Goal: Task Accomplishment & Management: Complete application form

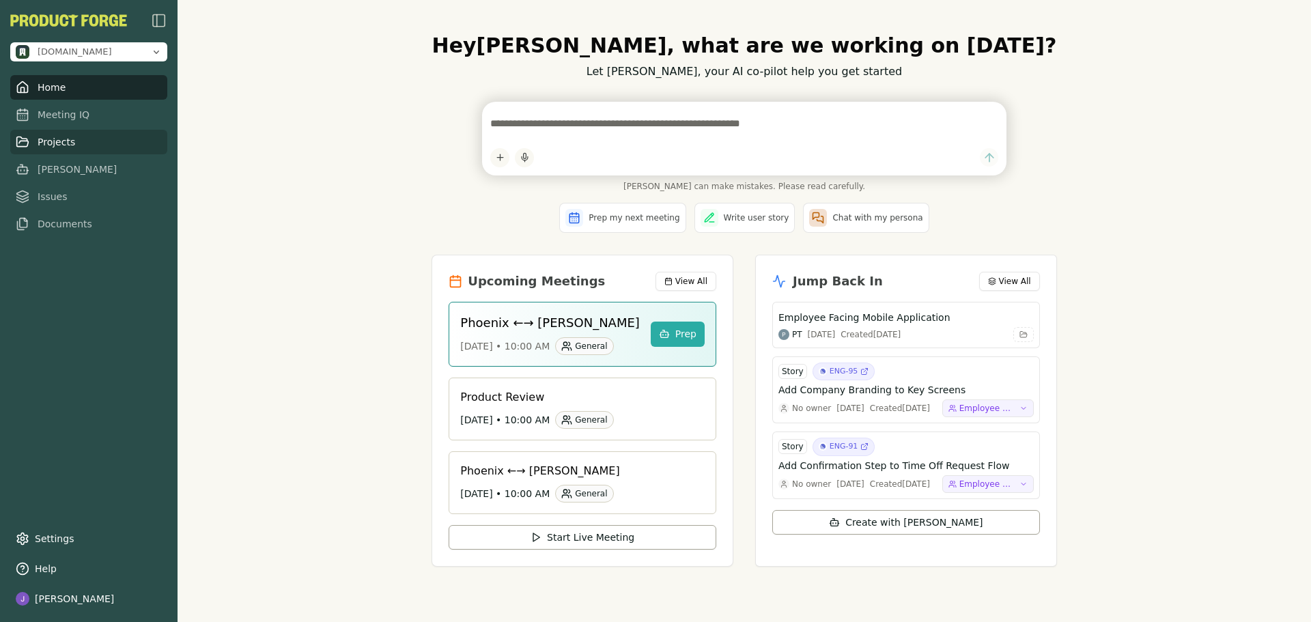
click at [54, 141] on link "Projects" at bounding box center [88, 142] width 157 height 25
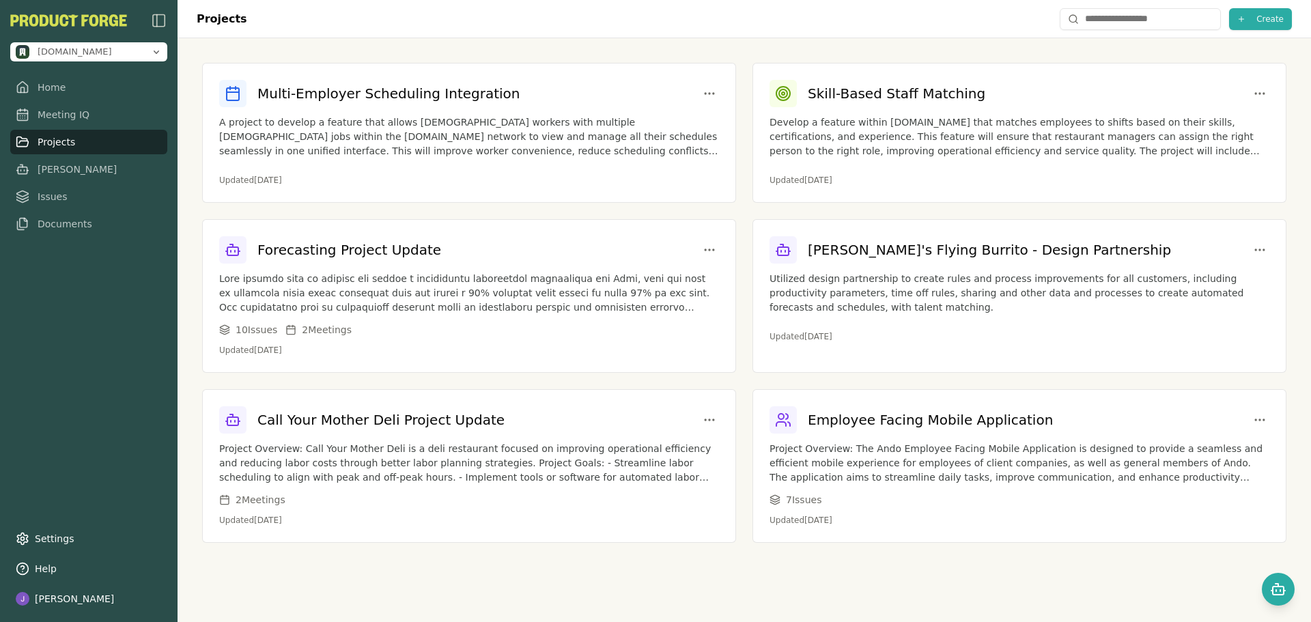
click at [515, 584] on div "Projects Create Multi-Employer Scheduling Integration A project to develop a fe…" at bounding box center [744, 311] width 1133 height 622
click at [524, 579] on div "Projects Create Multi-Employer Scheduling Integration A project to develop a fe…" at bounding box center [744, 311] width 1133 height 622
click at [1280, 18] on span "Create" at bounding box center [1269, 19] width 27 height 11
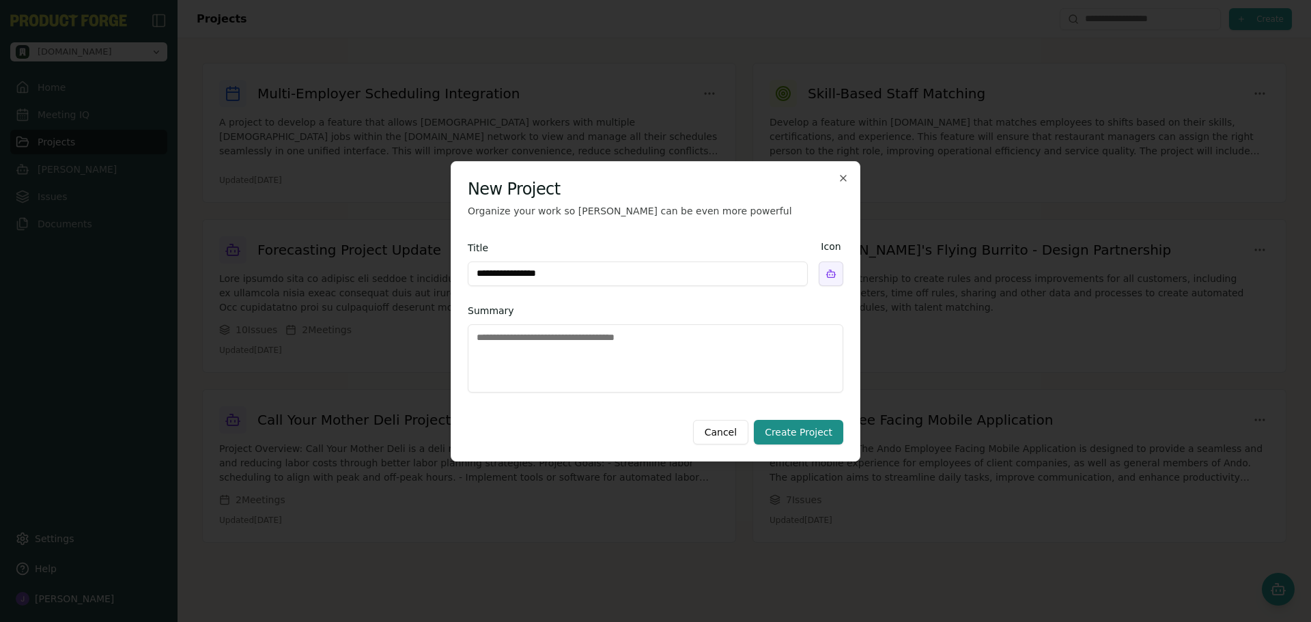
type input "**********"
click at [666, 355] on textarea "Summary" at bounding box center [655, 358] width 375 height 68
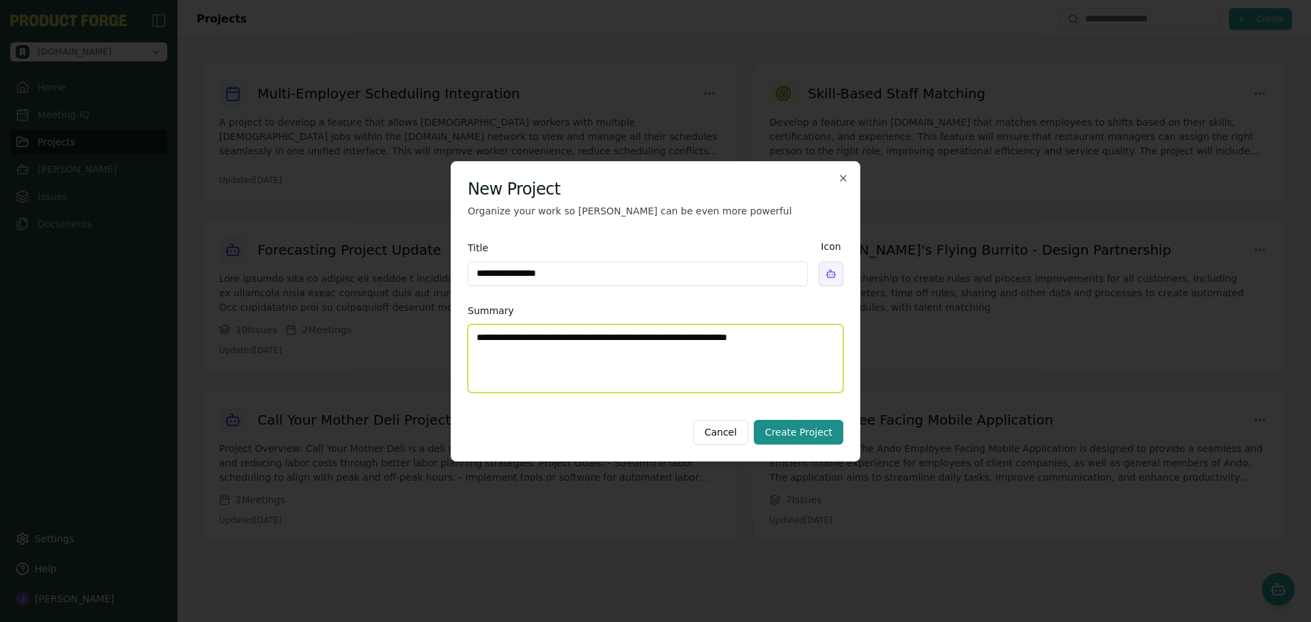
click at [566, 343] on textarea "**********" at bounding box center [655, 358] width 375 height 68
paste textarea "**********"
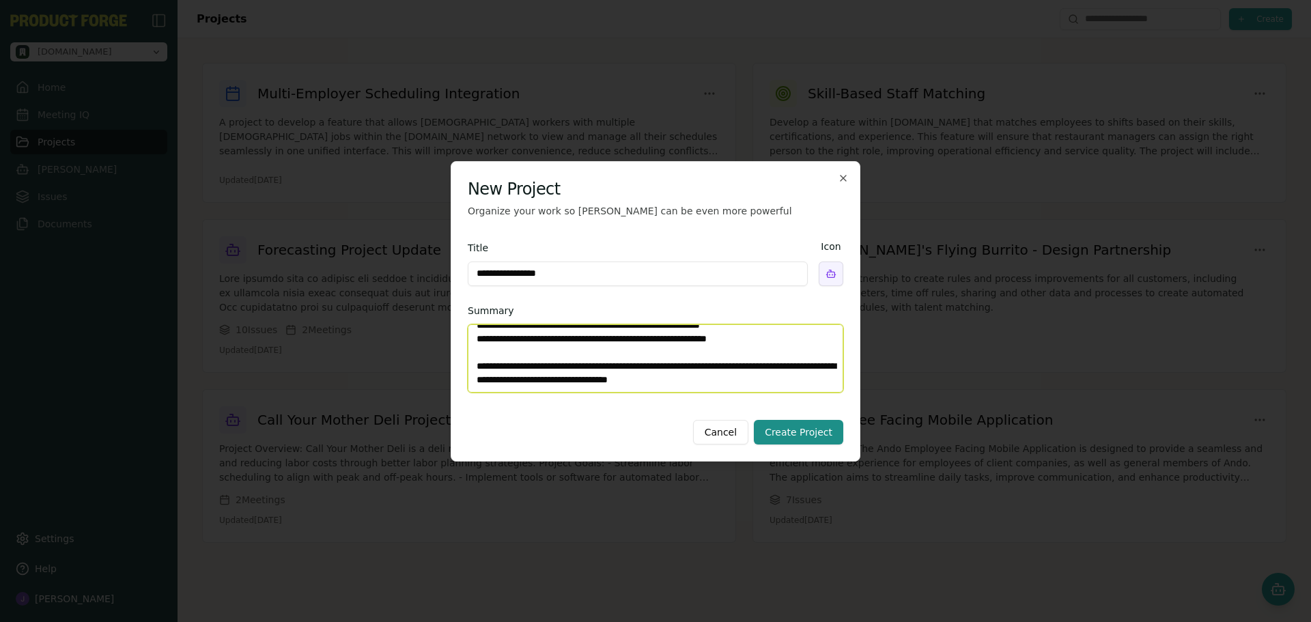
scroll to position [217, 0]
click at [803, 337] on textarea "Summary" at bounding box center [655, 358] width 375 height 68
click at [645, 378] on textarea "Summary" at bounding box center [655, 358] width 375 height 68
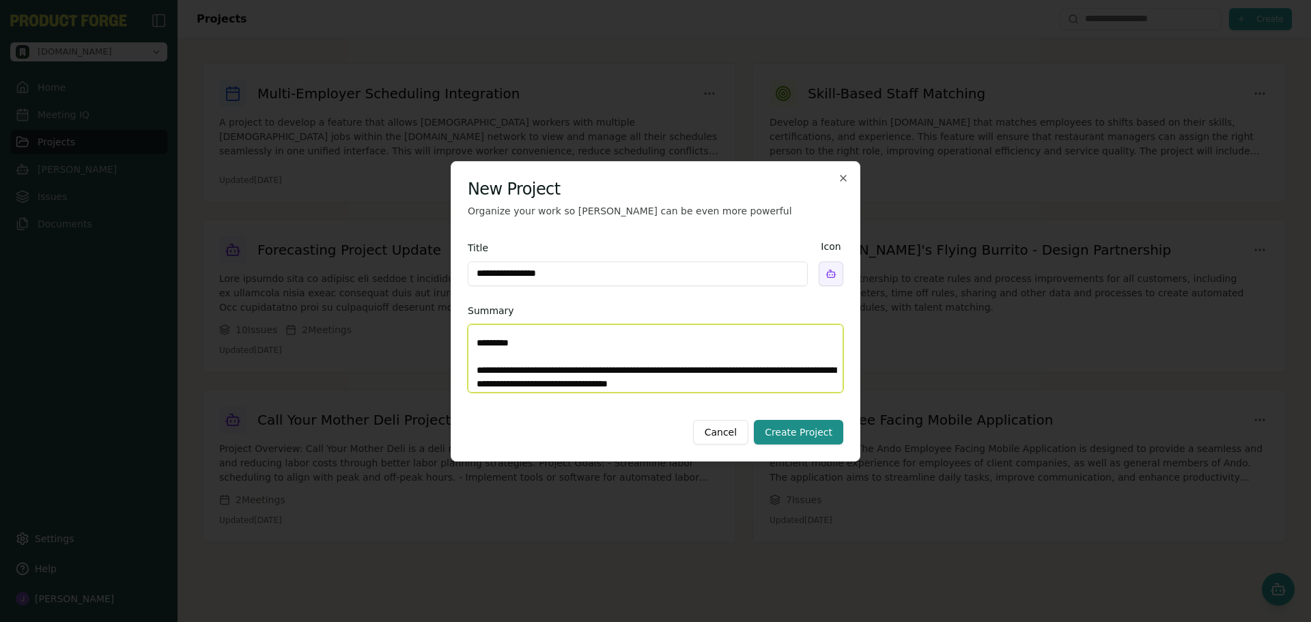
scroll to position [244, 0]
click at [614, 353] on textarea "Summary" at bounding box center [655, 358] width 375 height 68
click at [624, 349] on textarea "Summary" at bounding box center [655, 358] width 375 height 68
click at [597, 339] on textarea "Summary" at bounding box center [655, 358] width 375 height 68
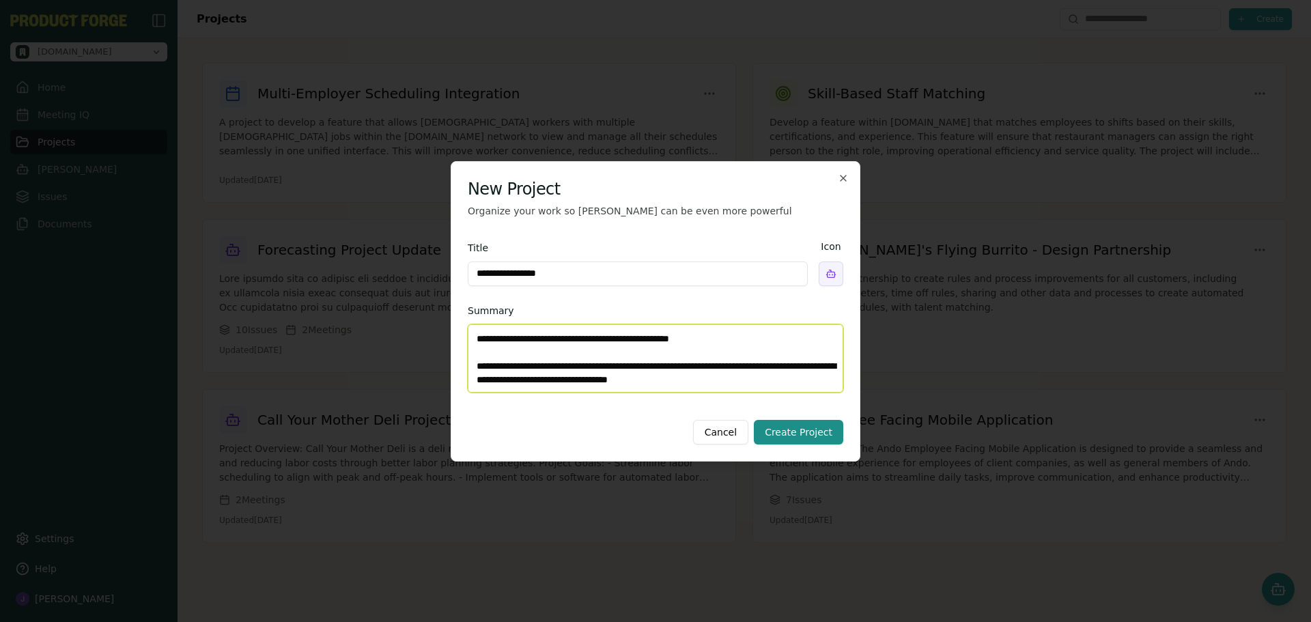
click at [772, 380] on textarea "Summary" at bounding box center [655, 358] width 375 height 68
click at [742, 369] on textarea "Summary" at bounding box center [655, 358] width 375 height 68
click at [584, 388] on textarea "Summary" at bounding box center [655, 358] width 375 height 68
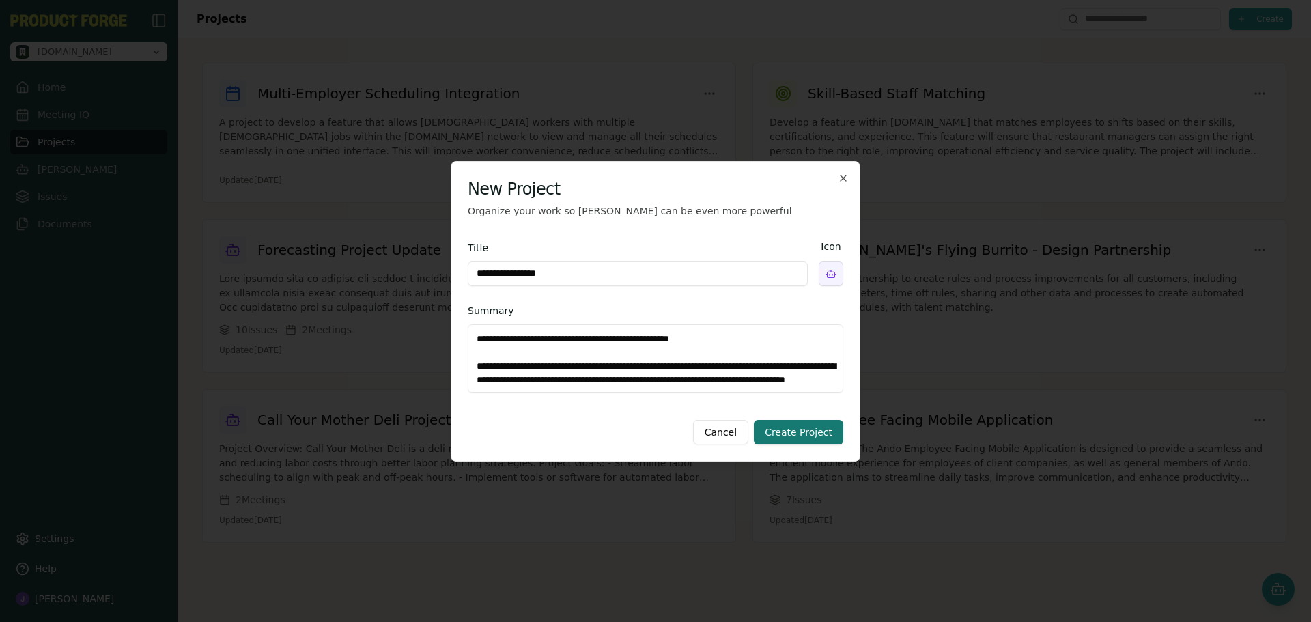
click at [817, 427] on button "Create Project" at bounding box center [798, 432] width 89 height 25
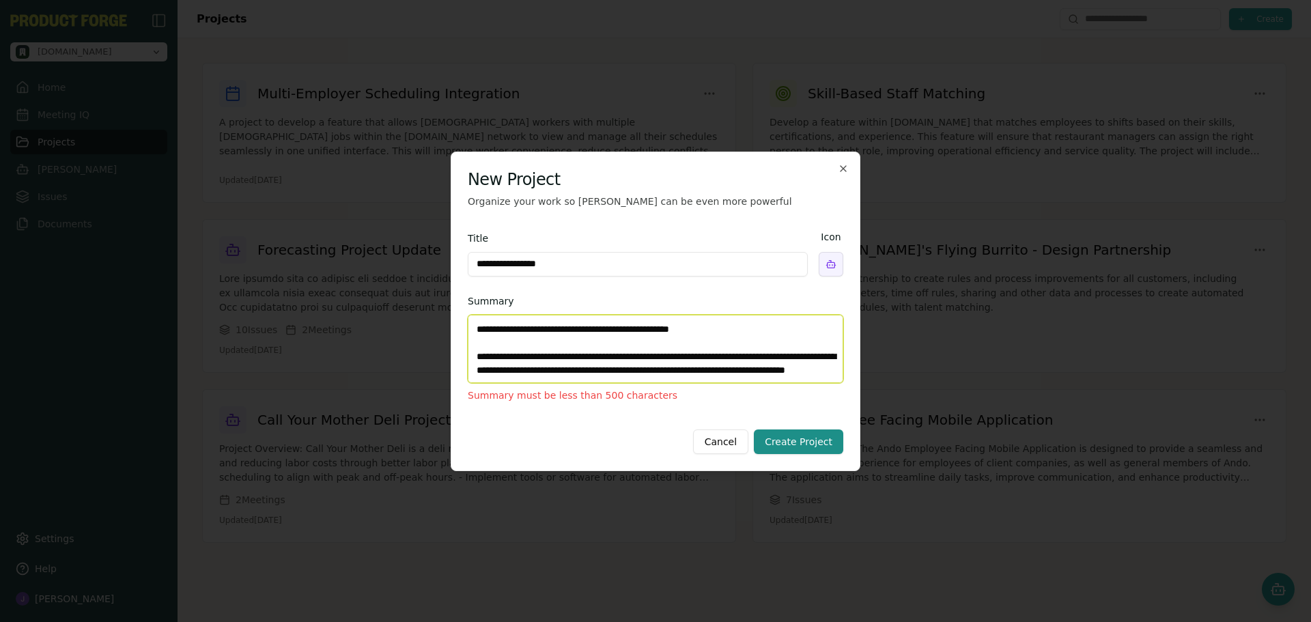
scroll to position [0, 0]
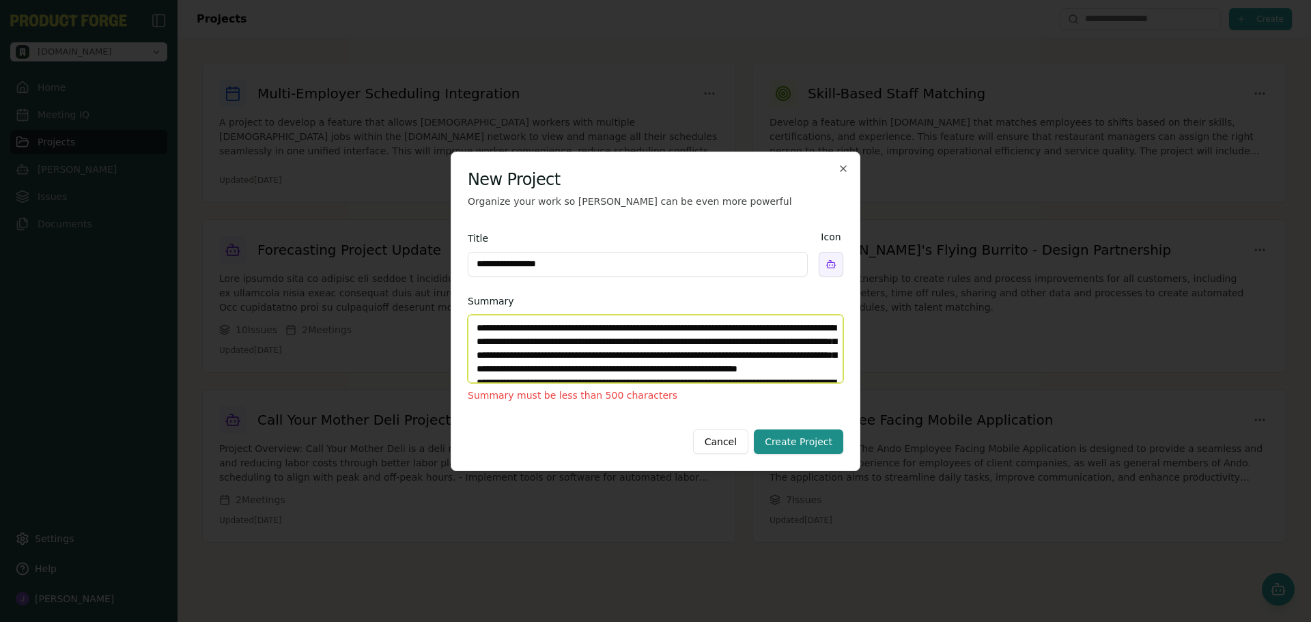
click at [649, 350] on textarea "Summary" at bounding box center [655, 349] width 375 height 68
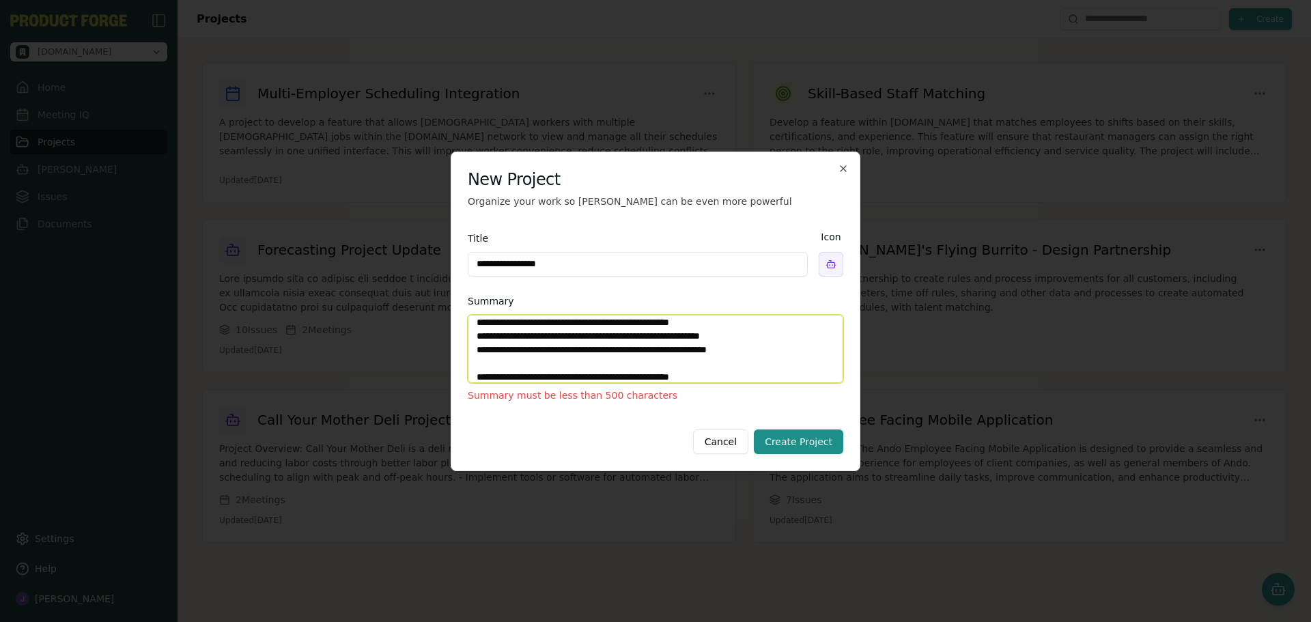
scroll to position [137, 0]
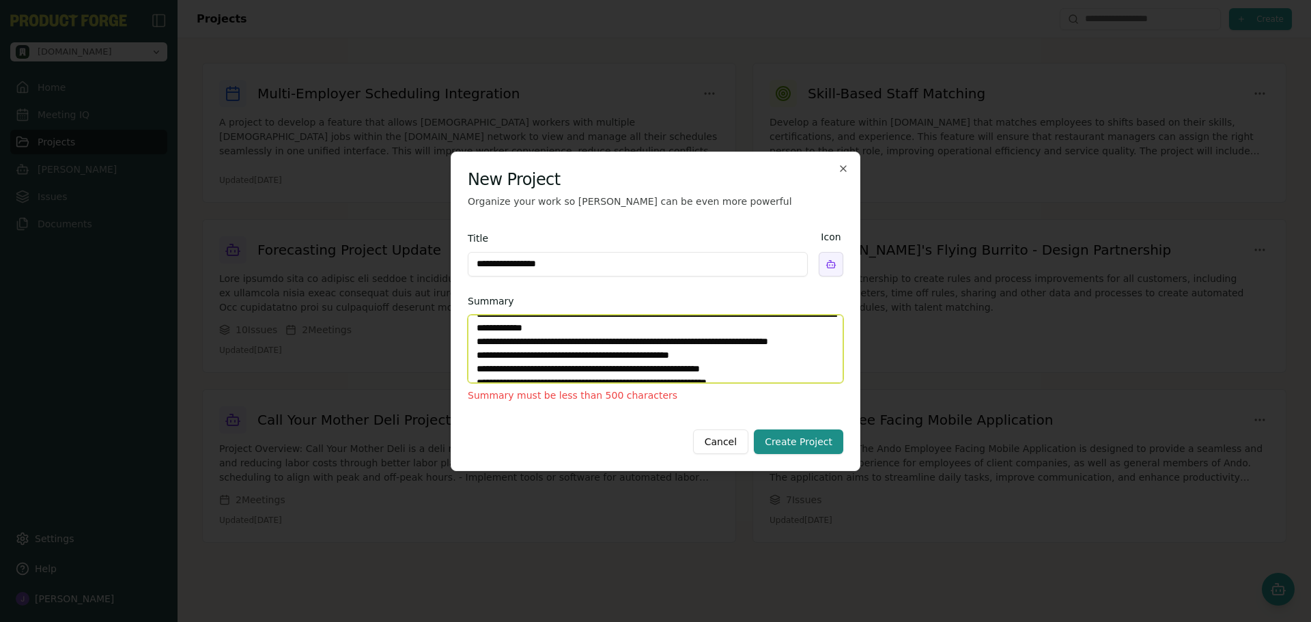
drag, startPoint x: 638, startPoint y: 341, endPoint x: 474, endPoint y: 333, distance: 164.0
click at [474, 333] on textarea "Summary" at bounding box center [655, 349] width 375 height 68
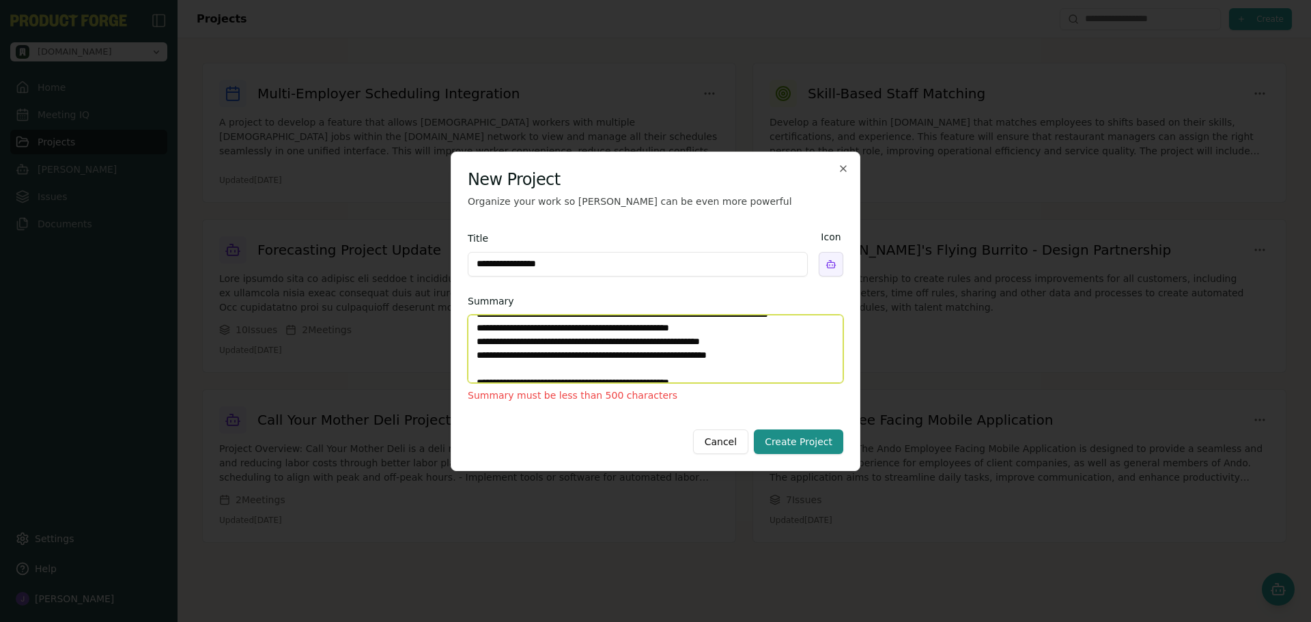
scroll to position [123, 0]
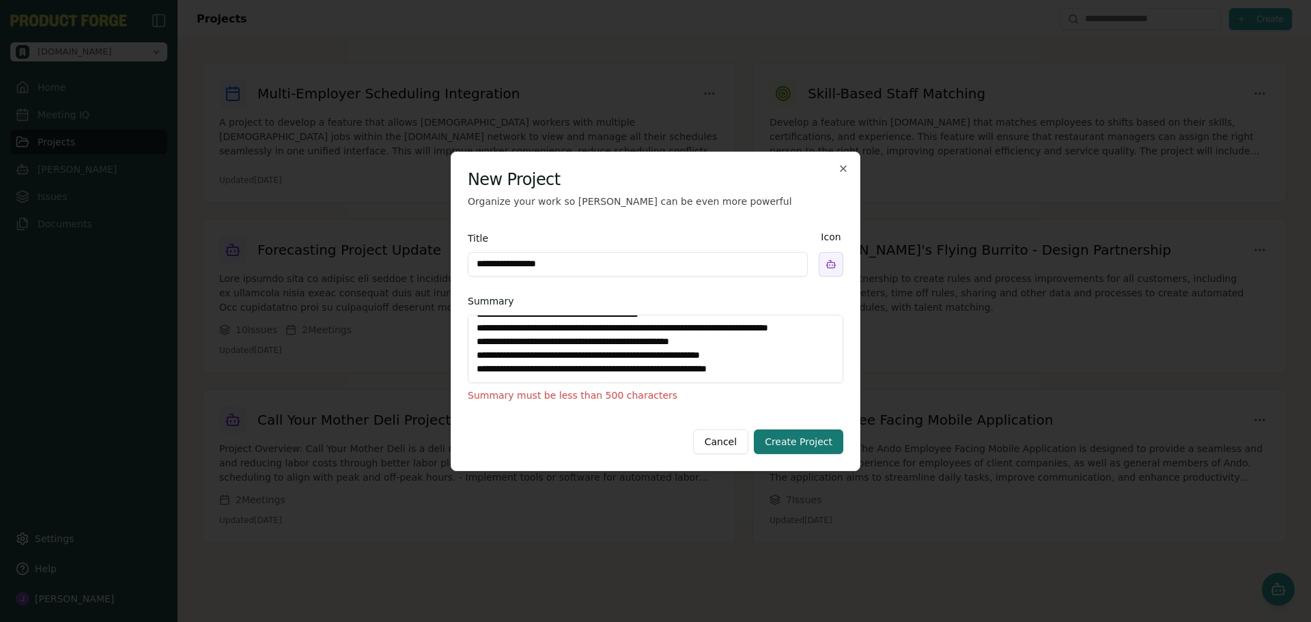
click at [808, 441] on button "Create Project" at bounding box center [798, 441] width 89 height 25
drag, startPoint x: 697, startPoint y: 287, endPoint x: 733, endPoint y: 328, distance: 54.2
click at [700, 291] on div "**********" at bounding box center [655, 316] width 375 height 194
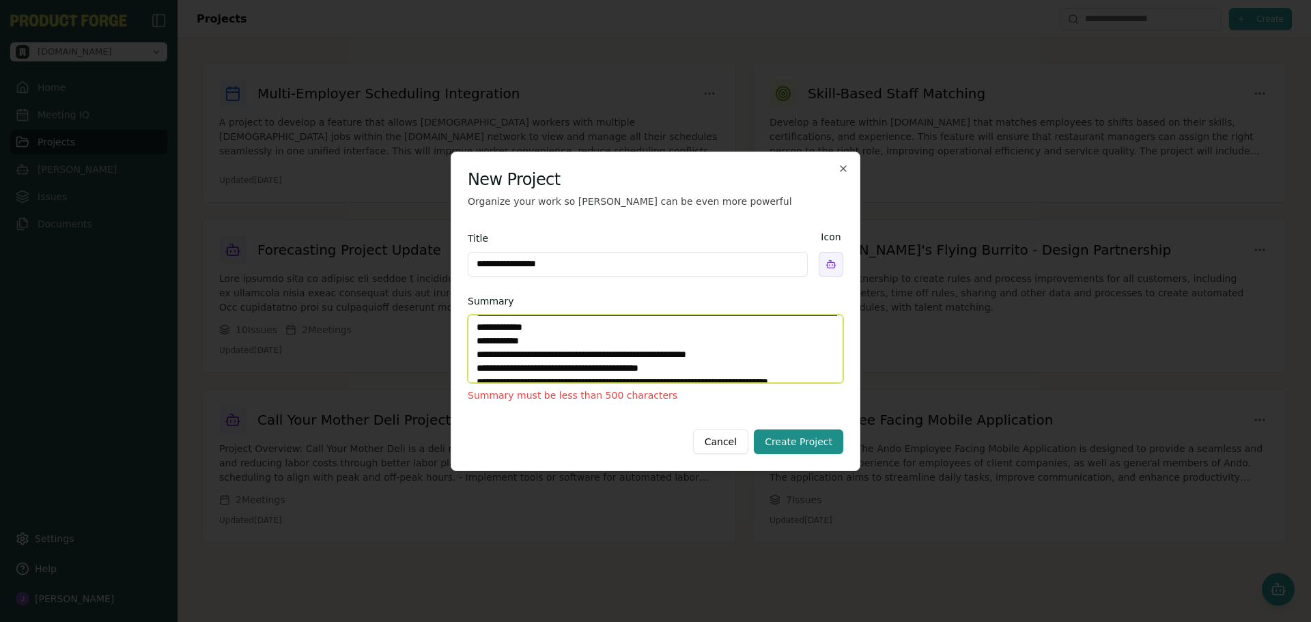
scroll to position [68, 0]
drag, startPoint x: 568, startPoint y: 354, endPoint x: 470, endPoint y: 352, distance: 97.7
click at [470, 352] on textarea "Summary" at bounding box center [655, 349] width 375 height 68
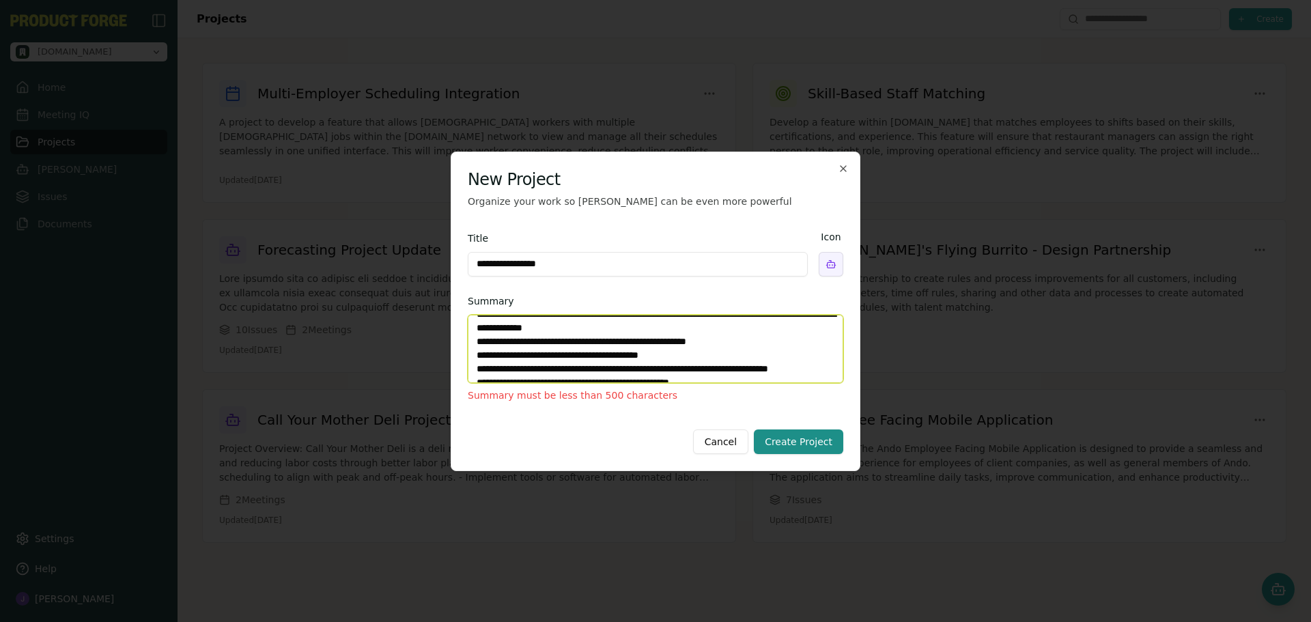
click at [611, 372] on textarea "Summary" at bounding box center [655, 349] width 375 height 68
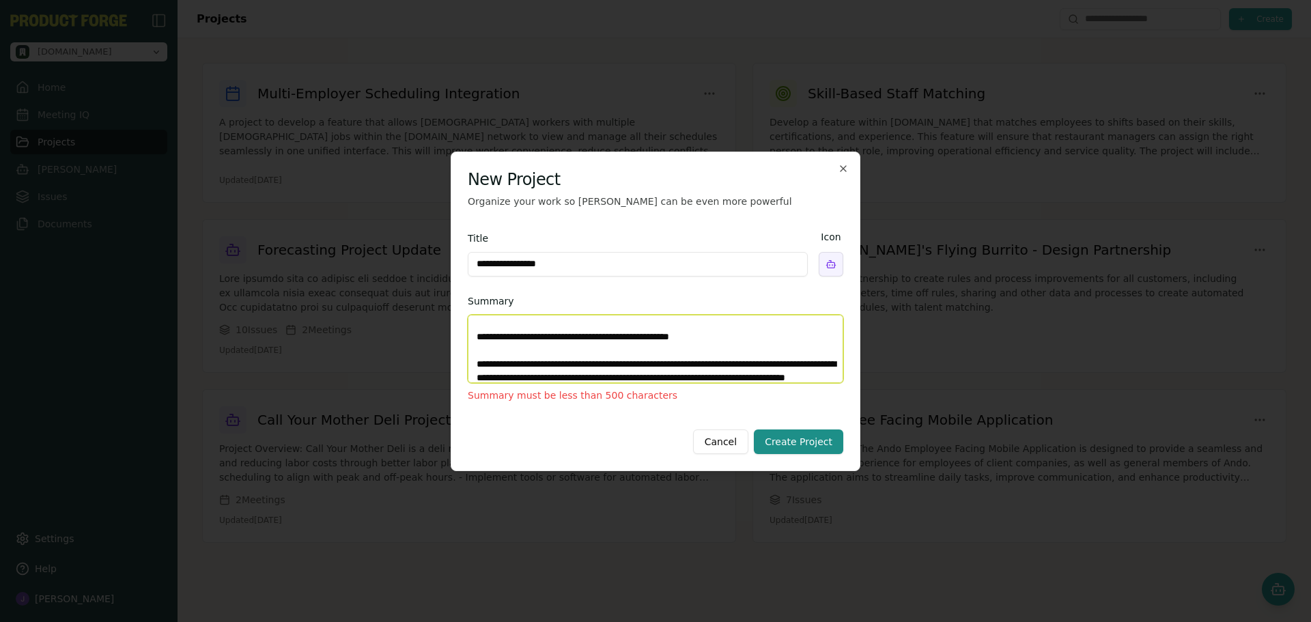
scroll to position [191, 0]
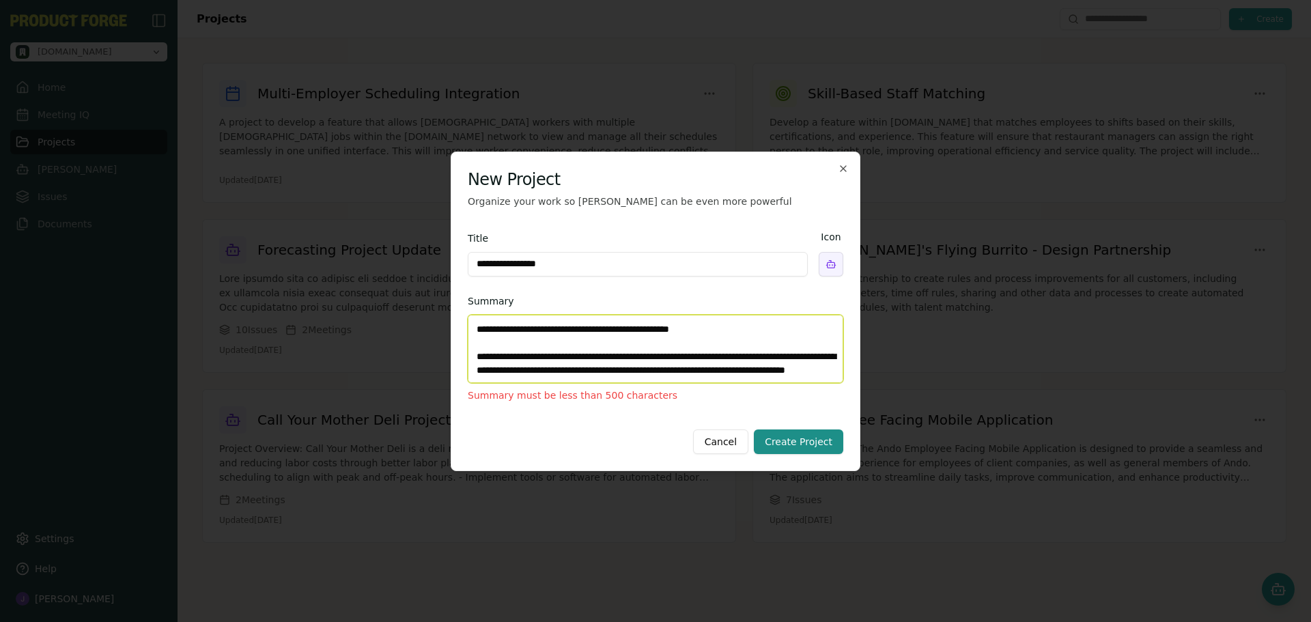
click at [516, 337] on textarea "Summary" at bounding box center [655, 349] width 375 height 68
click at [498, 324] on textarea "Summary" at bounding box center [655, 349] width 375 height 68
click at [552, 347] on textarea "Summary" at bounding box center [655, 349] width 375 height 68
click at [543, 350] on textarea "Summary" at bounding box center [655, 349] width 375 height 68
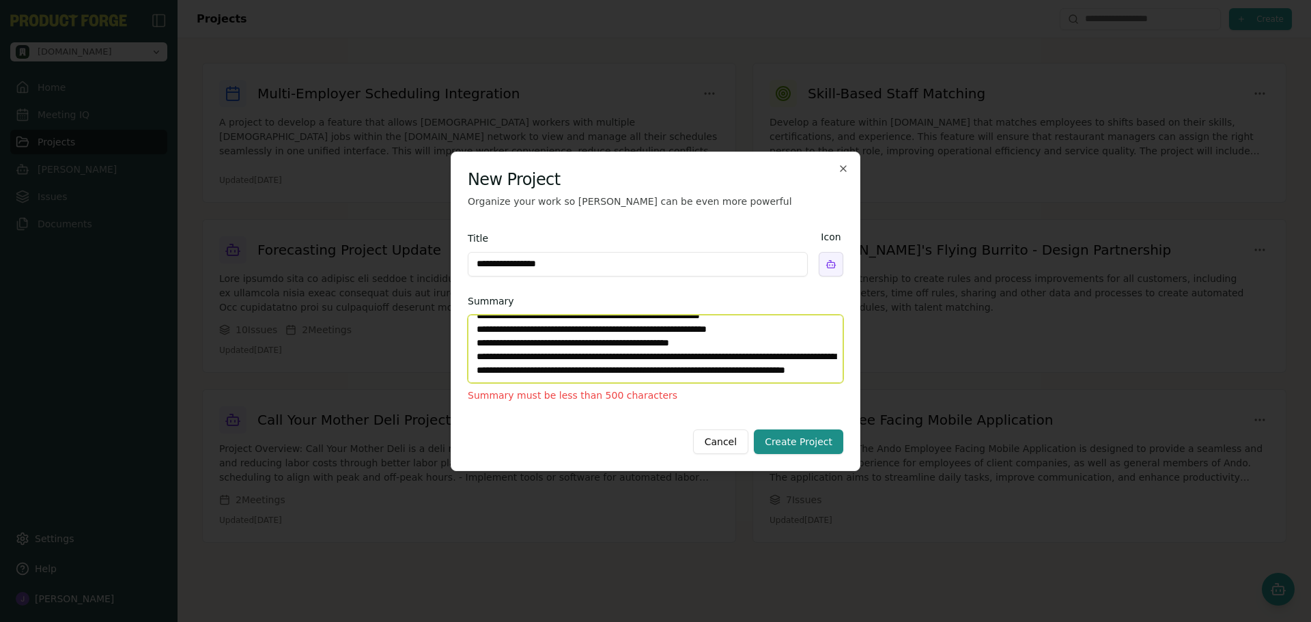
scroll to position [0, 0]
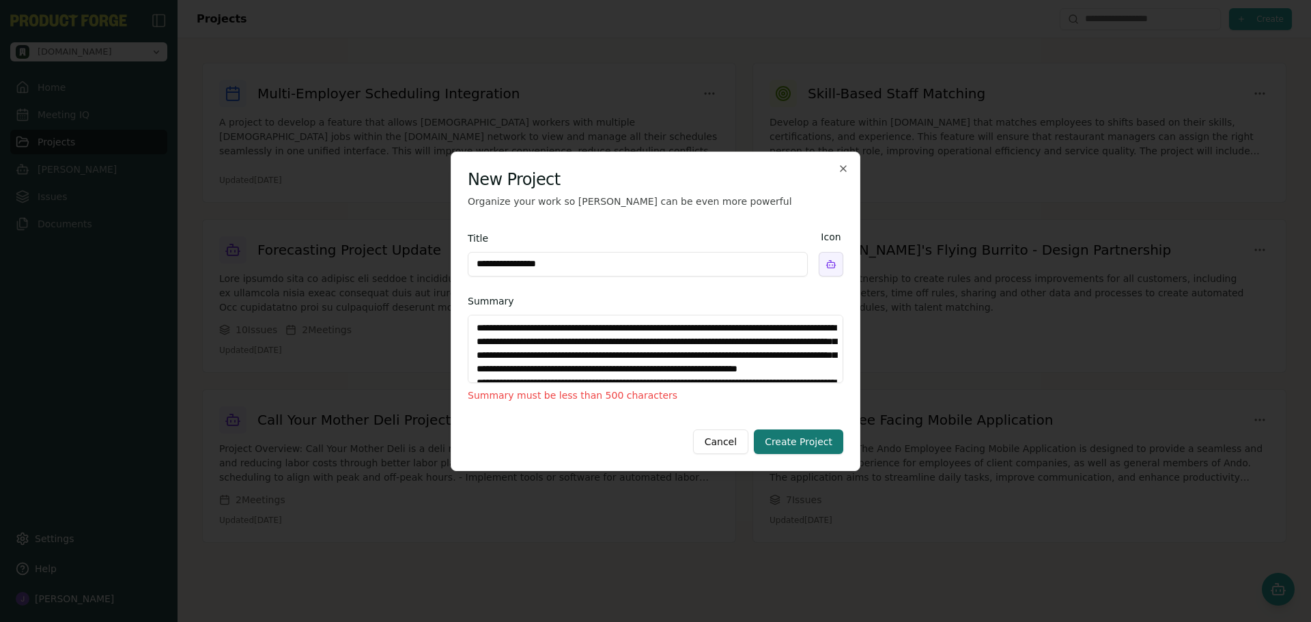
click at [810, 436] on button "Create Project" at bounding box center [798, 441] width 89 height 25
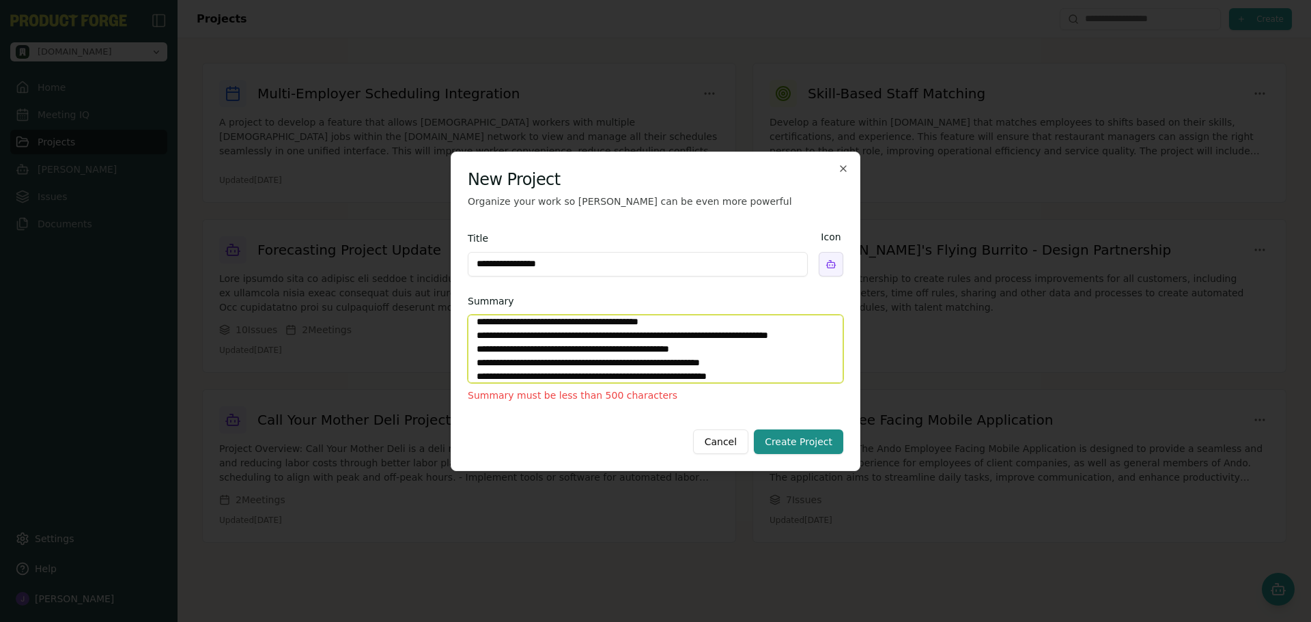
scroll to position [190, 0]
drag, startPoint x: 475, startPoint y: 329, endPoint x: 842, endPoint y: 403, distance: 374.0
click at [842, 403] on div "**********" at bounding box center [655, 316] width 375 height 194
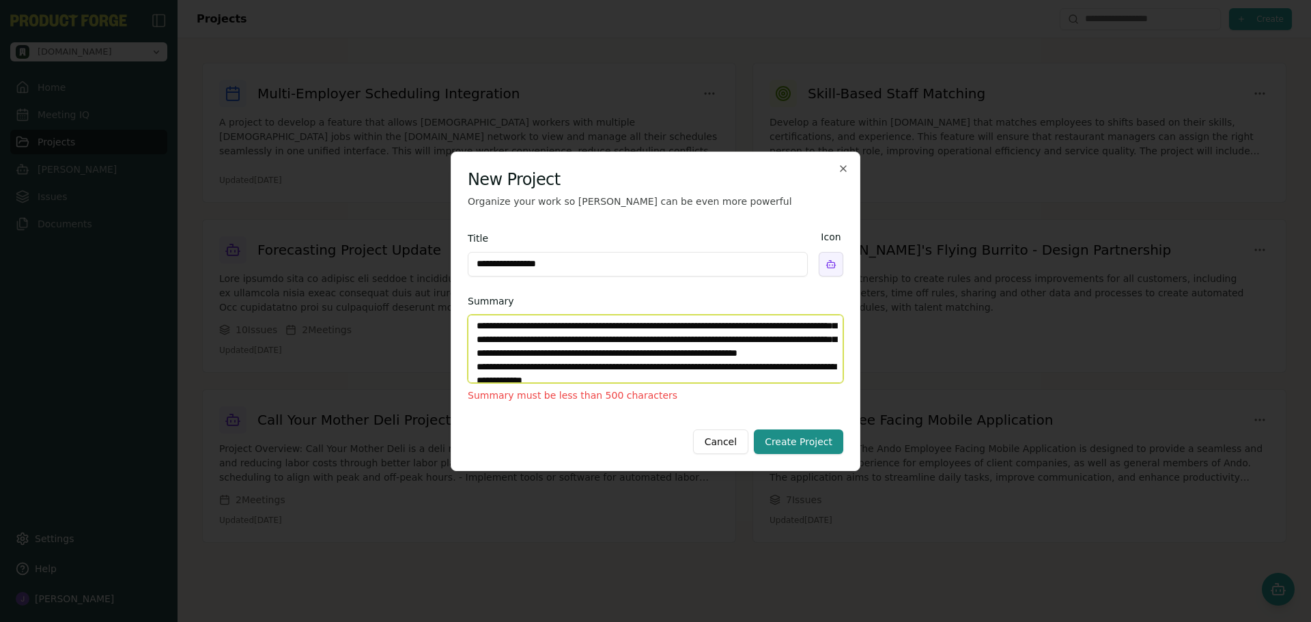
scroll to position [0, 0]
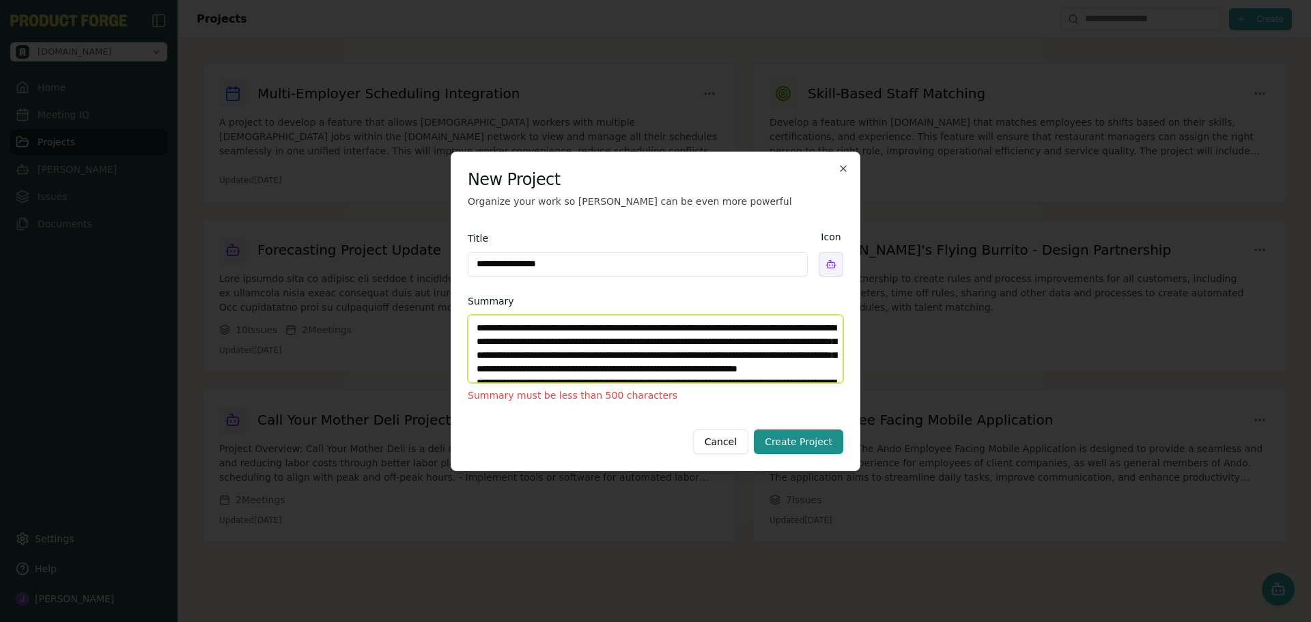
click at [594, 359] on textarea "Summary" at bounding box center [655, 349] width 375 height 68
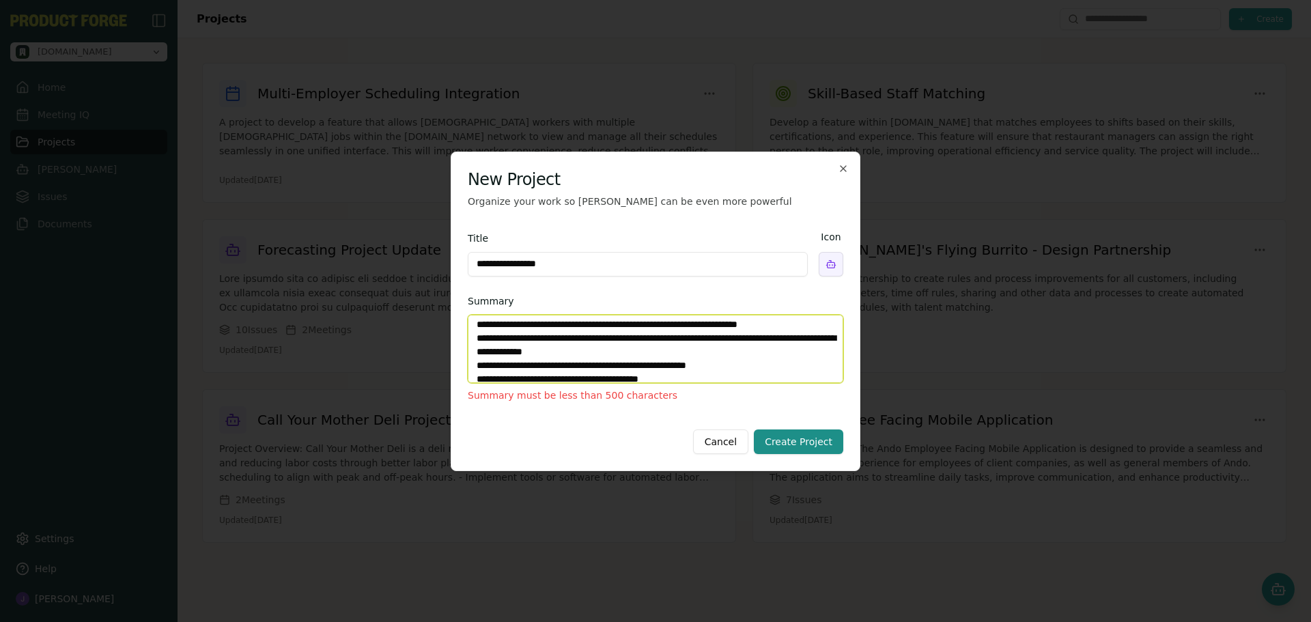
drag, startPoint x: 550, startPoint y: 351, endPoint x: 738, endPoint y: 371, distance: 189.5
click at [738, 371] on textarea "Summary" at bounding box center [655, 349] width 375 height 68
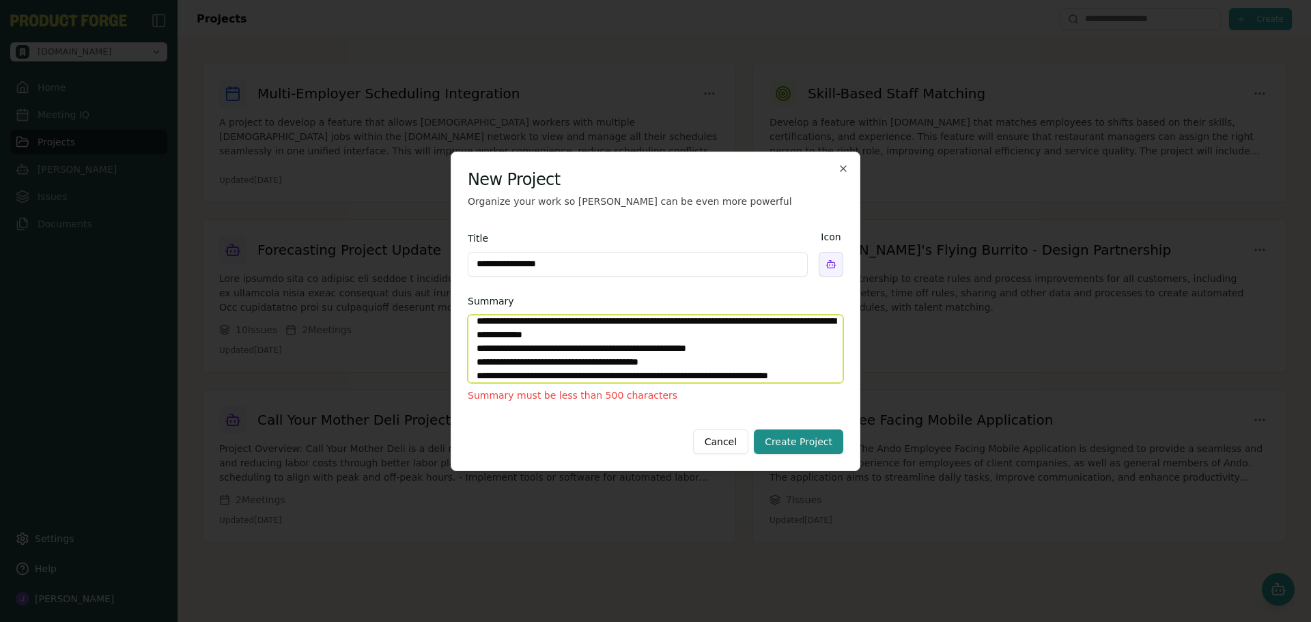
scroll to position [75, 0]
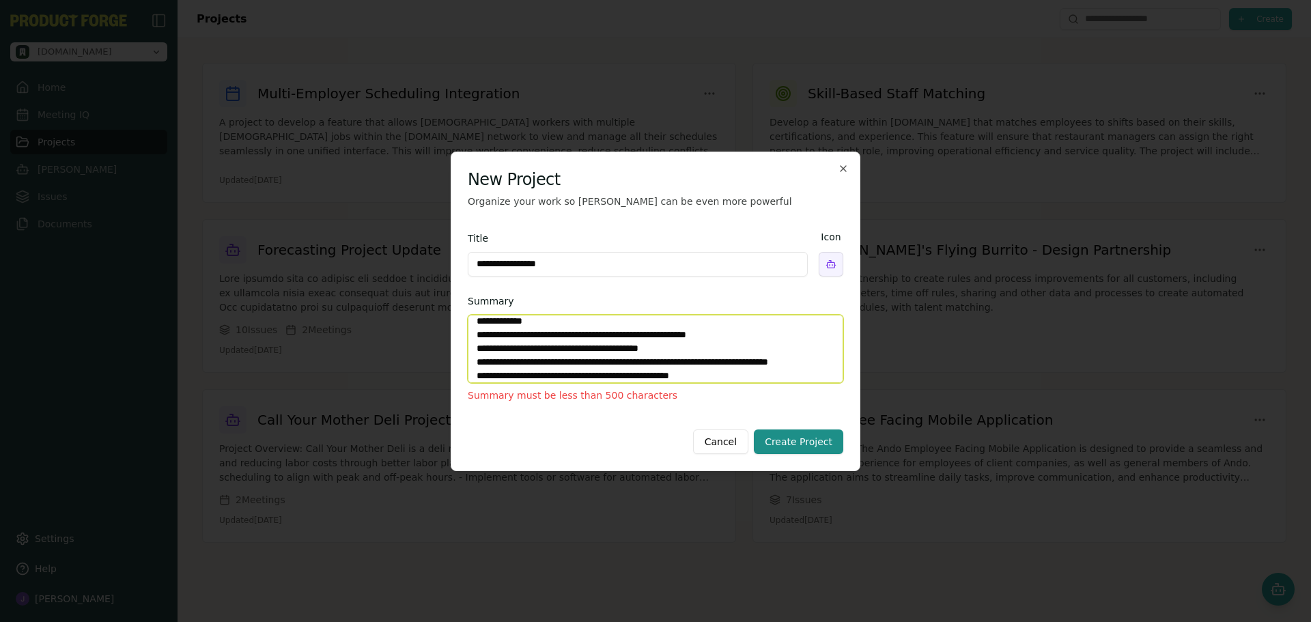
click at [517, 337] on textarea "Summary" at bounding box center [655, 349] width 375 height 68
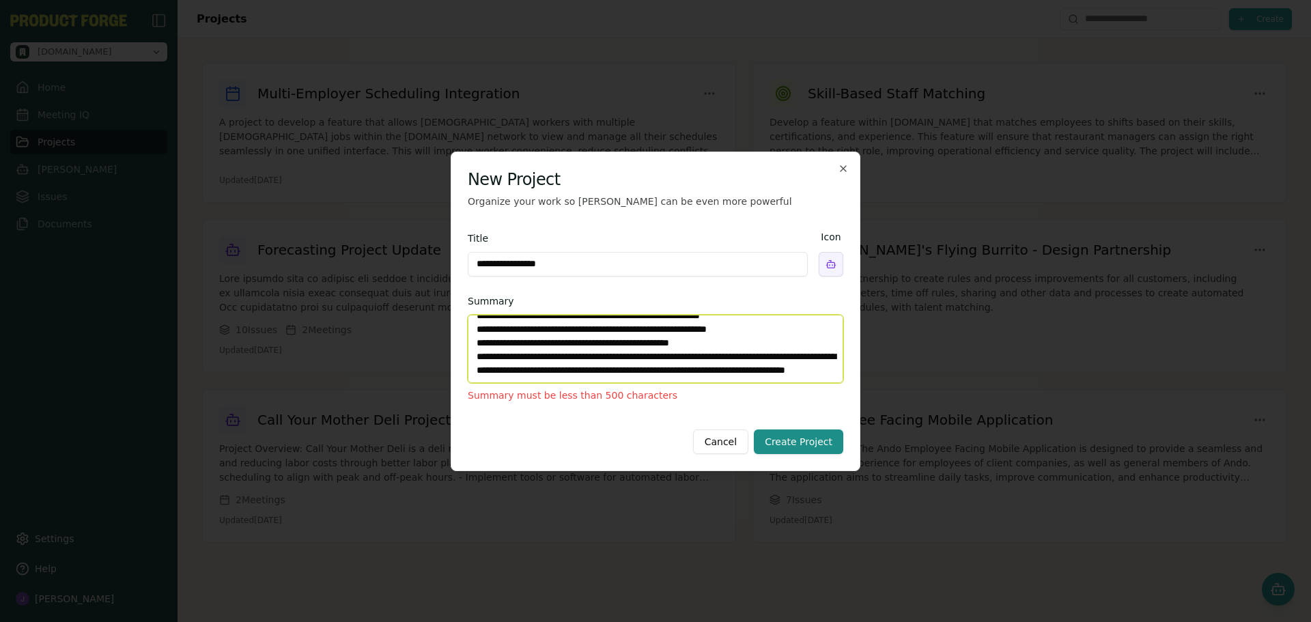
scroll to position [139, 0]
drag, startPoint x: 558, startPoint y: 328, endPoint x: 788, endPoint y: 354, distance: 230.9
click at [788, 356] on textarea "Summary" at bounding box center [655, 349] width 375 height 68
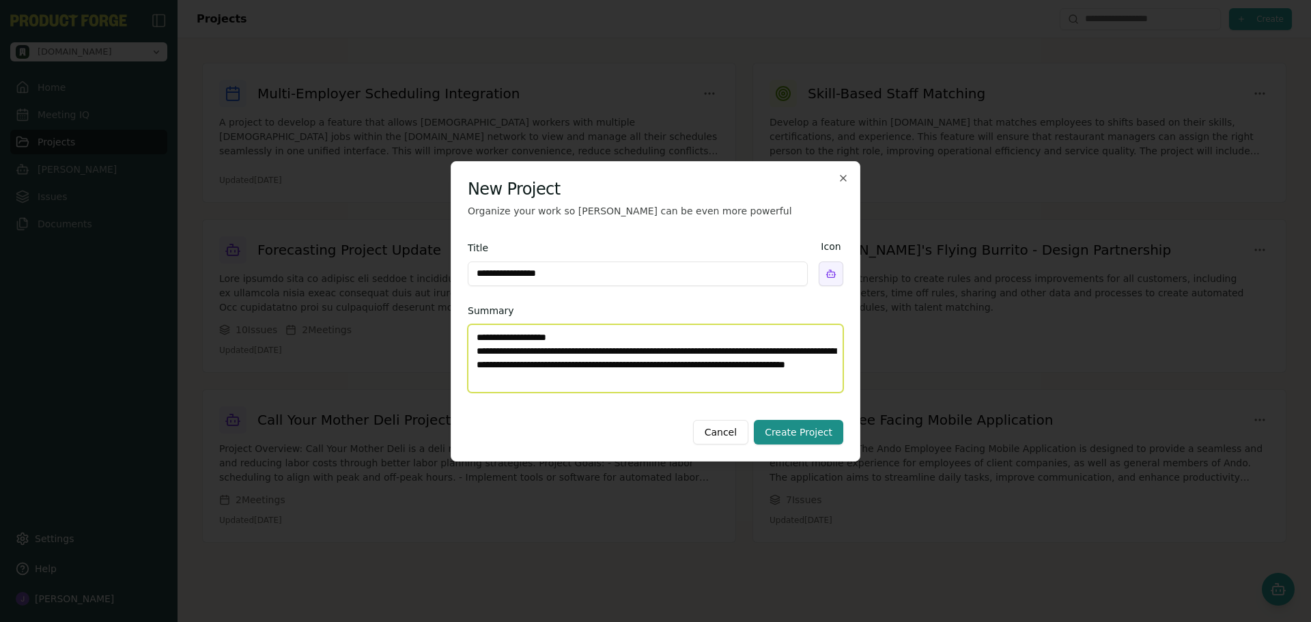
scroll to position [0, 0]
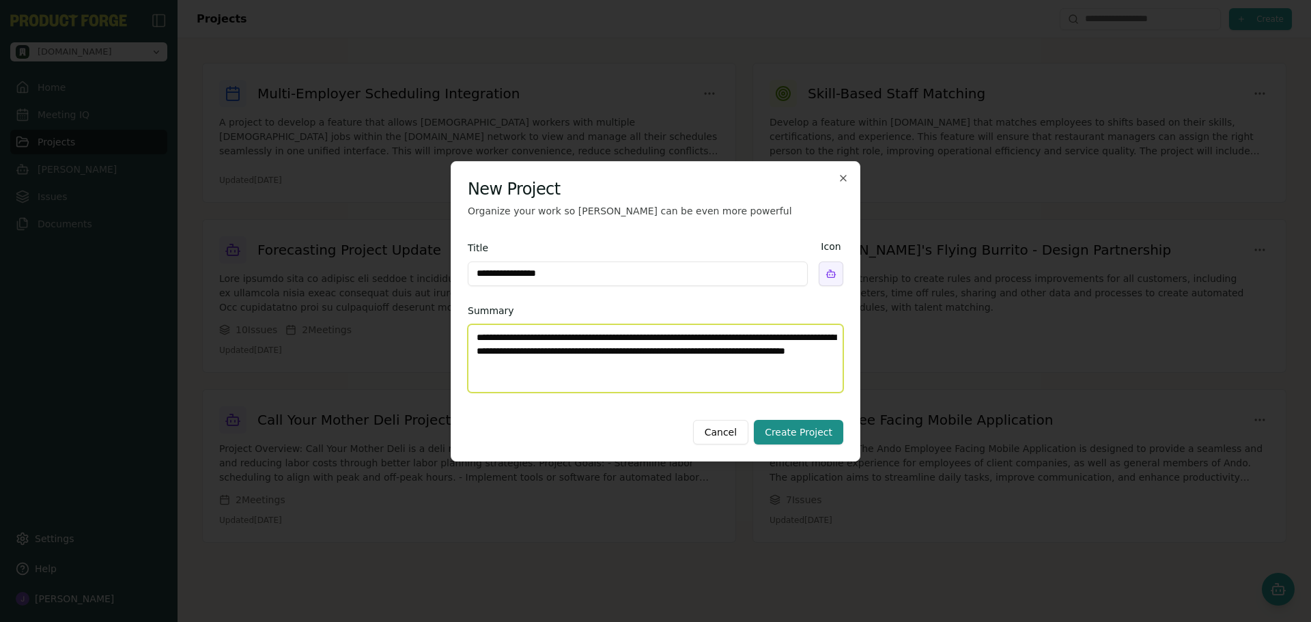
click at [673, 366] on textarea "**********" at bounding box center [655, 358] width 375 height 68
type textarea "**********"
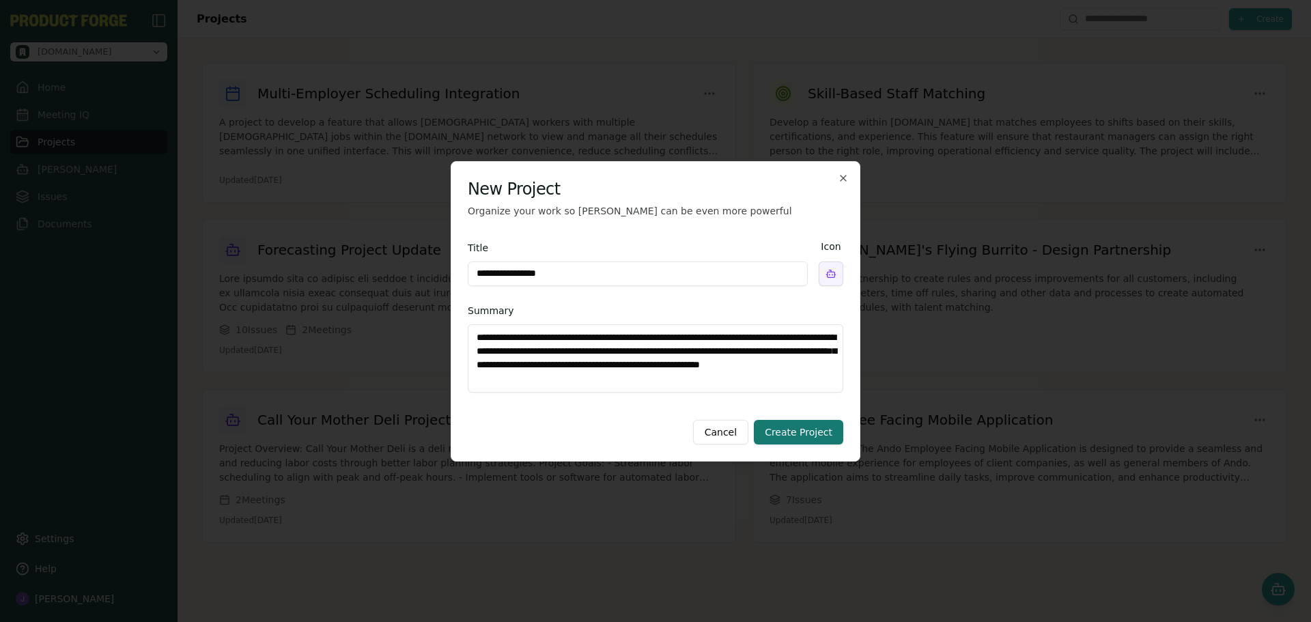
click at [800, 423] on button "Create Project" at bounding box center [798, 432] width 89 height 25
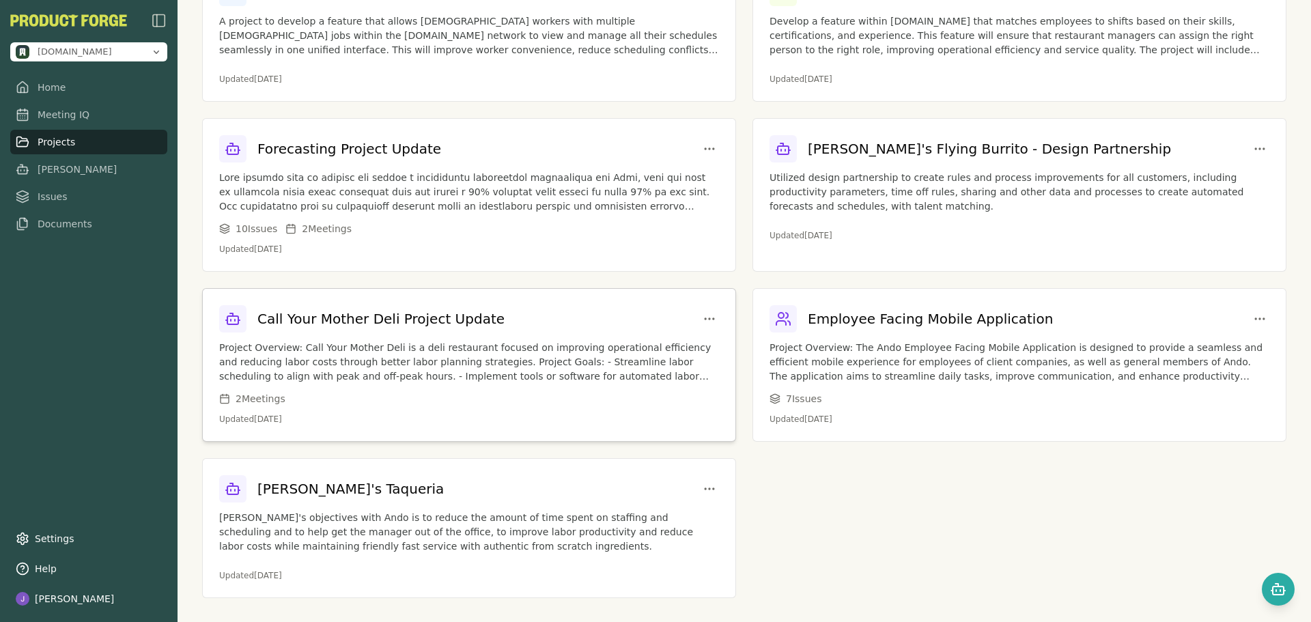
scroll to position [102, 0]
click at [453, 545] on p "[PERSON_NAME]'s objectives with Ando is to reduce the amount of time spent on s…" at bounding box center [469, 531] width 500 height 43
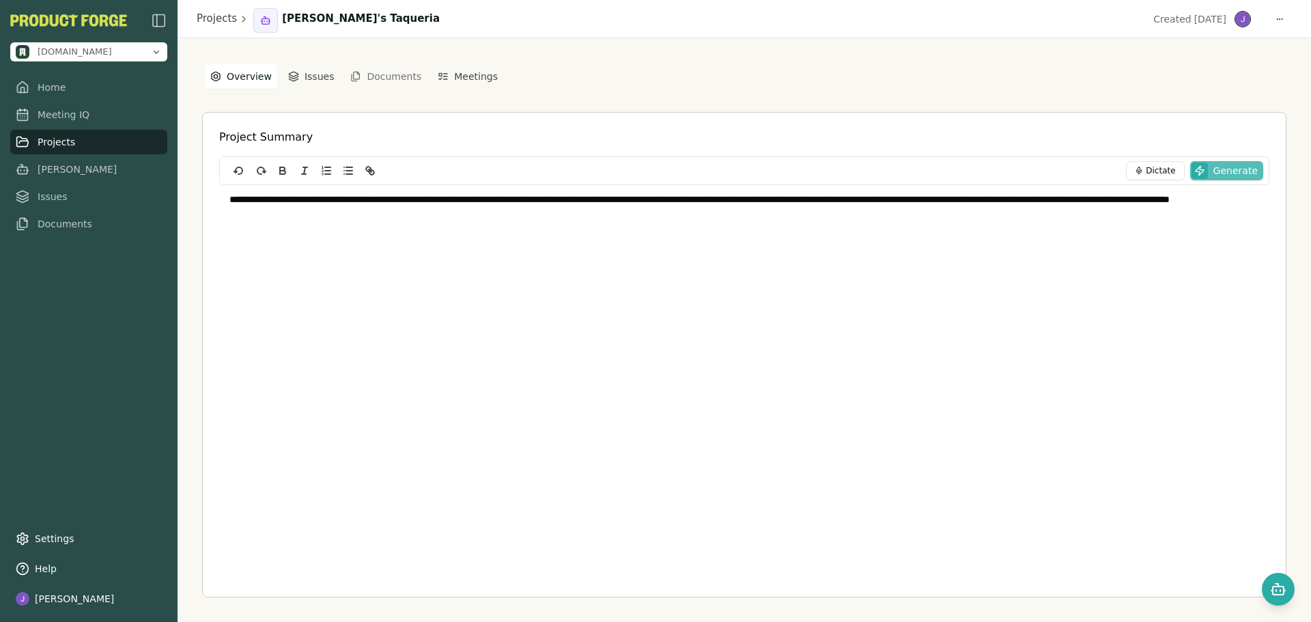
click at [1238, 171] on span "Generate" at bounding box center [1235, 171] width 44 height 14
click at [309, 76] on button "Issues" at bounding box center [311, 76] width 57 height 25
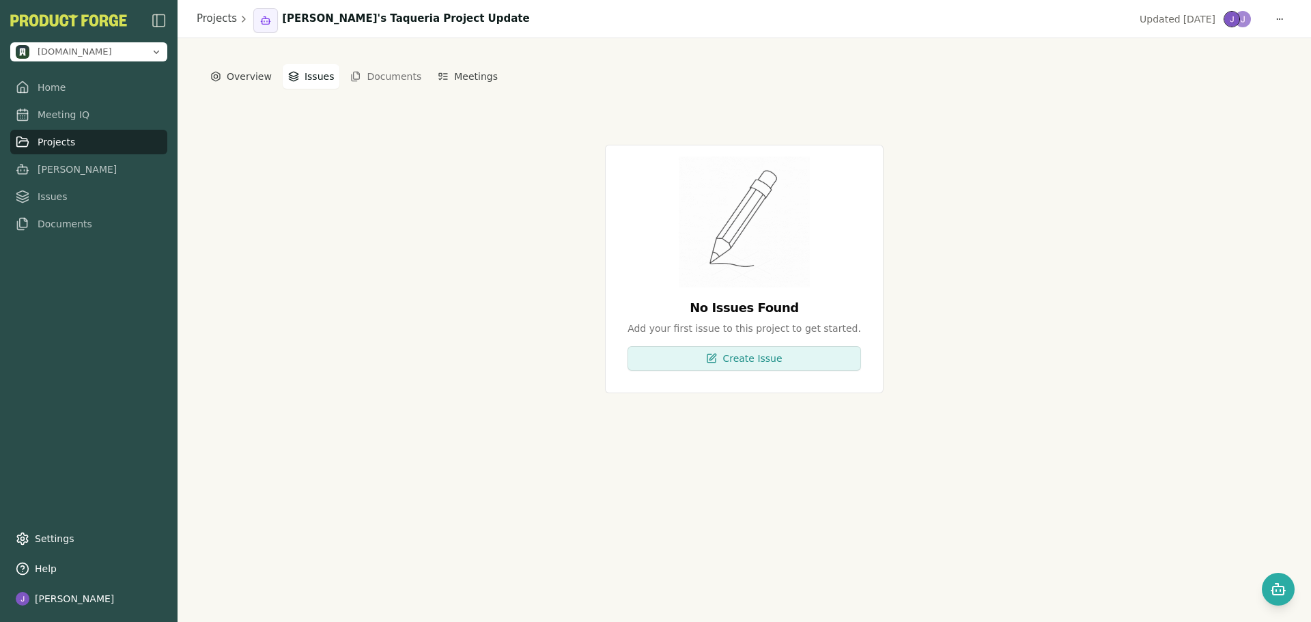
click at [381, 83] on button "Documents" at bounding box center [385, 77] width 87 height 22
click at [463, 81] on button "Meetings" at bounding box center [467, 76] width 71 height 25
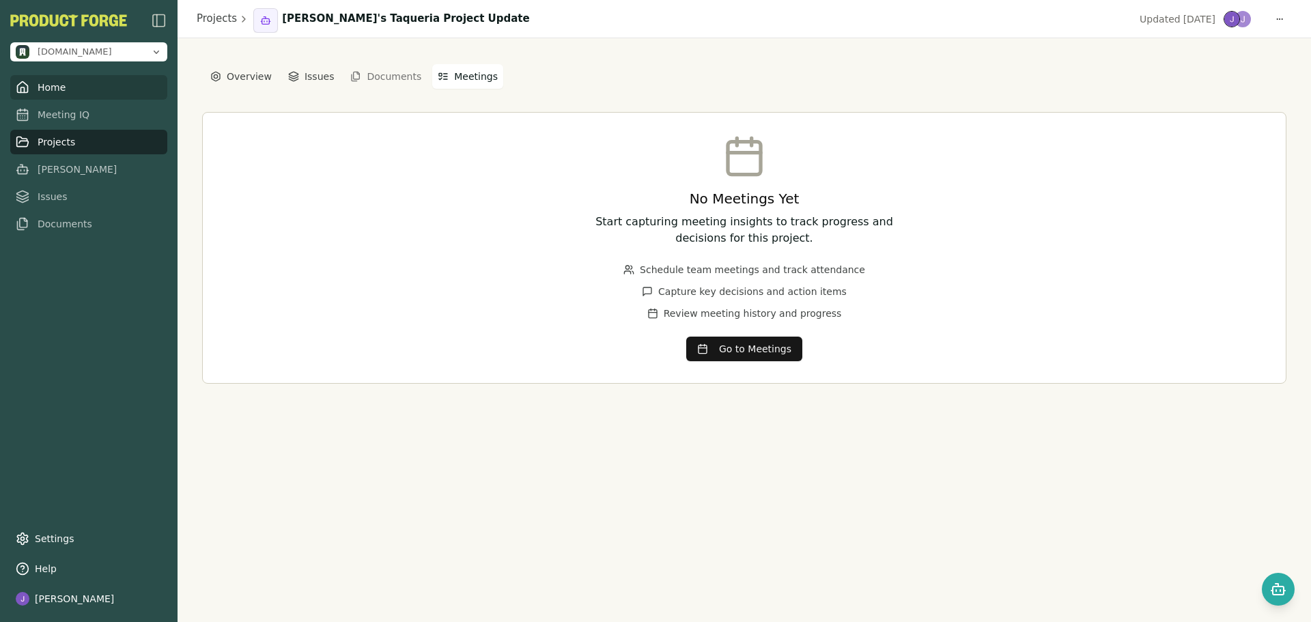
click at [48, 91] on link "Home" at bounding box center [88, 87] width 157 height 25
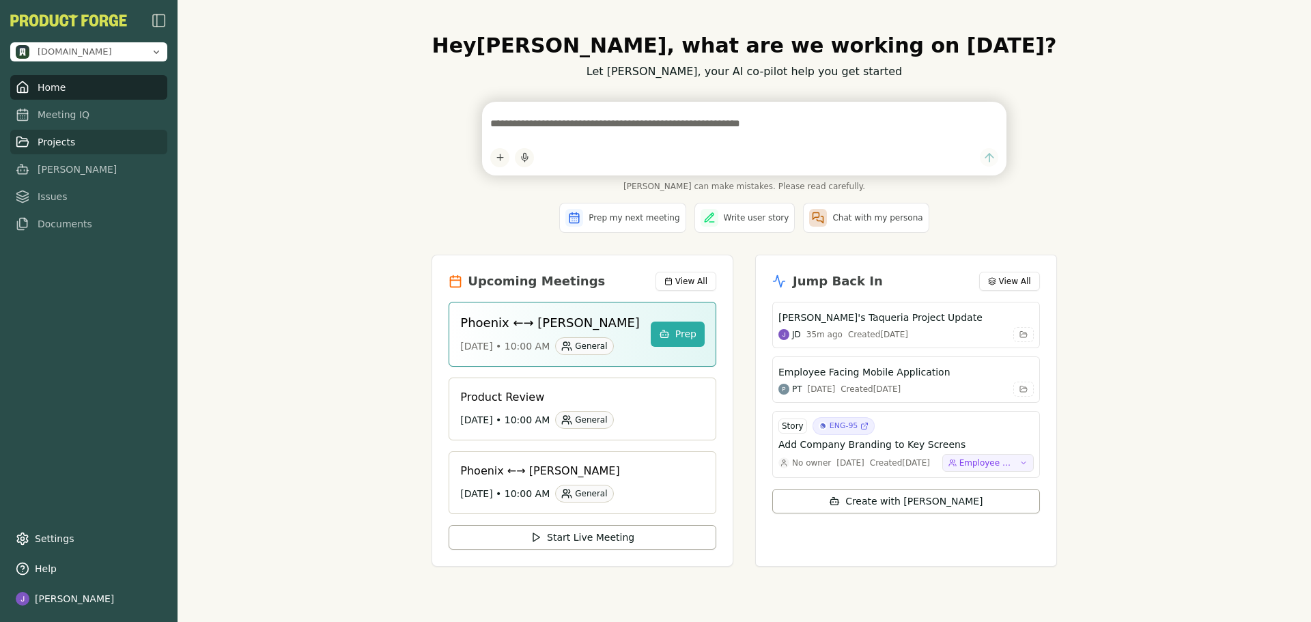
click at [40, 145] on link "Projects" at bounding box center [88, 142] width 157 height 25
click at [67, 141] on link "Projects" at bounding box center [88, 142] width 157 height 25
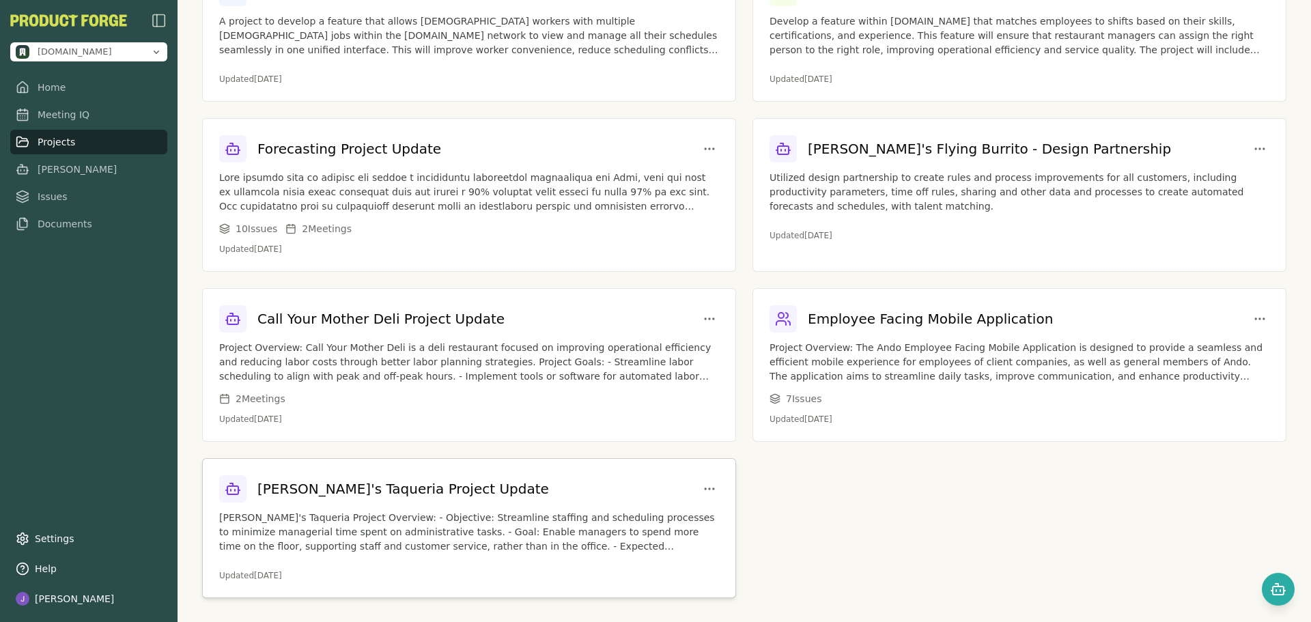
scroll to position [102, 0]
click at [496, 509] on div "[PERSON_NAME]'s Taqueria Project Update [PERSON_NAME]'s Taqueria Project Overvi…" at bounding box center [469, 527] width 533 height 139
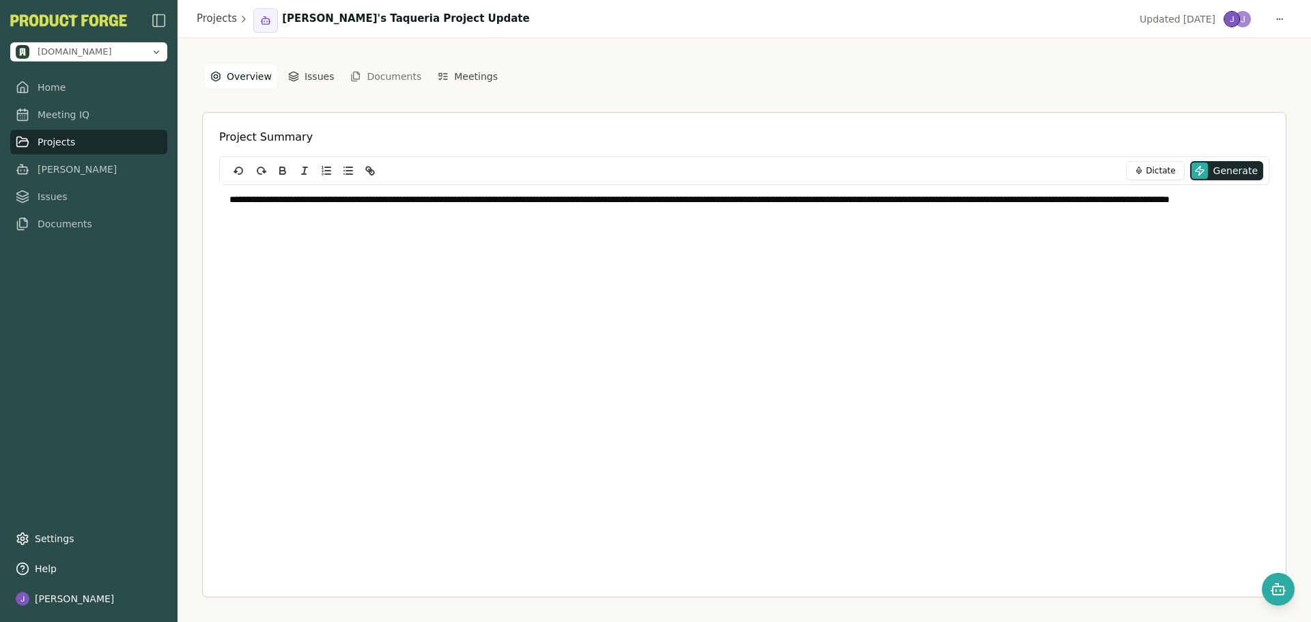
click at [516, 403] on div "**********" at bounding box center [744, 381] width 1050 height 451
click at [416, 429] on div "**********" at bounding box center [744, 381] width 1050 height 451
click at [557, 342] on div "**********" at bounding box center [744, 270] width 1050 height 171
click at [471, 331] on div "**********" at bounding box center [744, 270] width 1050 height 171
click at [70, 113] on link "Meeting IQ" at bounding box center [88, 114] width 157 height 25
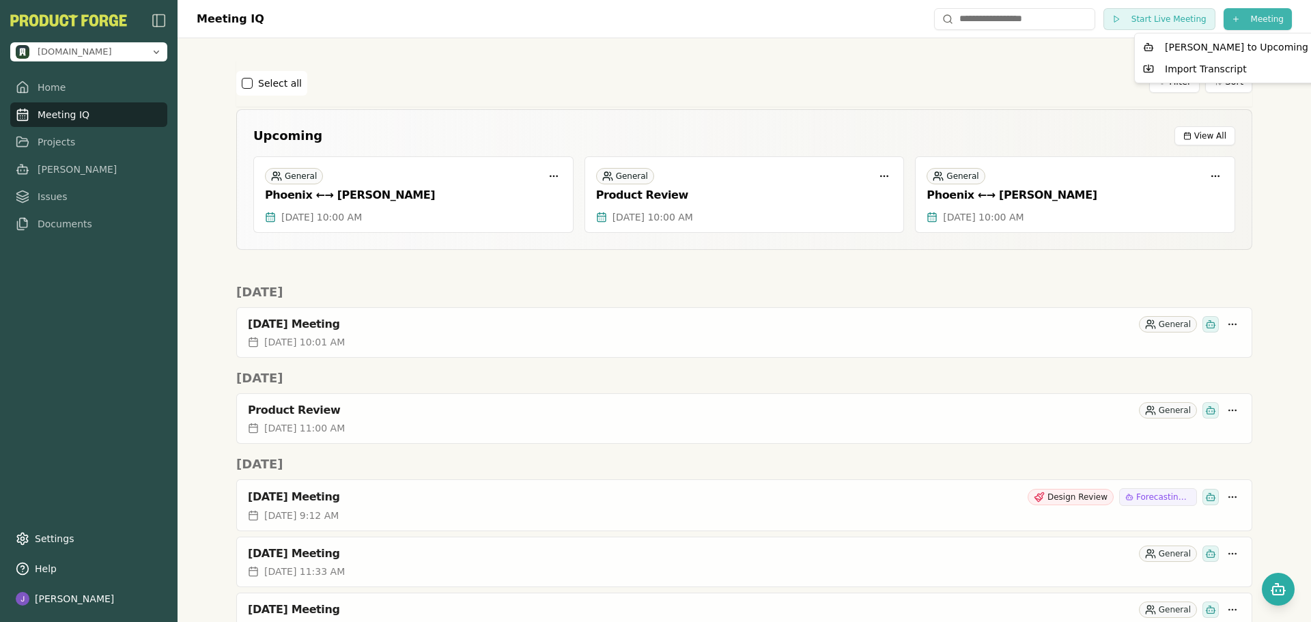
click at [1249, 23] on html "[DOMAIN_NAME] Home Meeting IQ Projects [PERSON_NAME] Issues Documents Settings …" at bounding box center [655, 311] width 1311 height 622
click at [1204, 65] on div "Import Transcript" at bounding box center [1225, 69] width 176 height 22
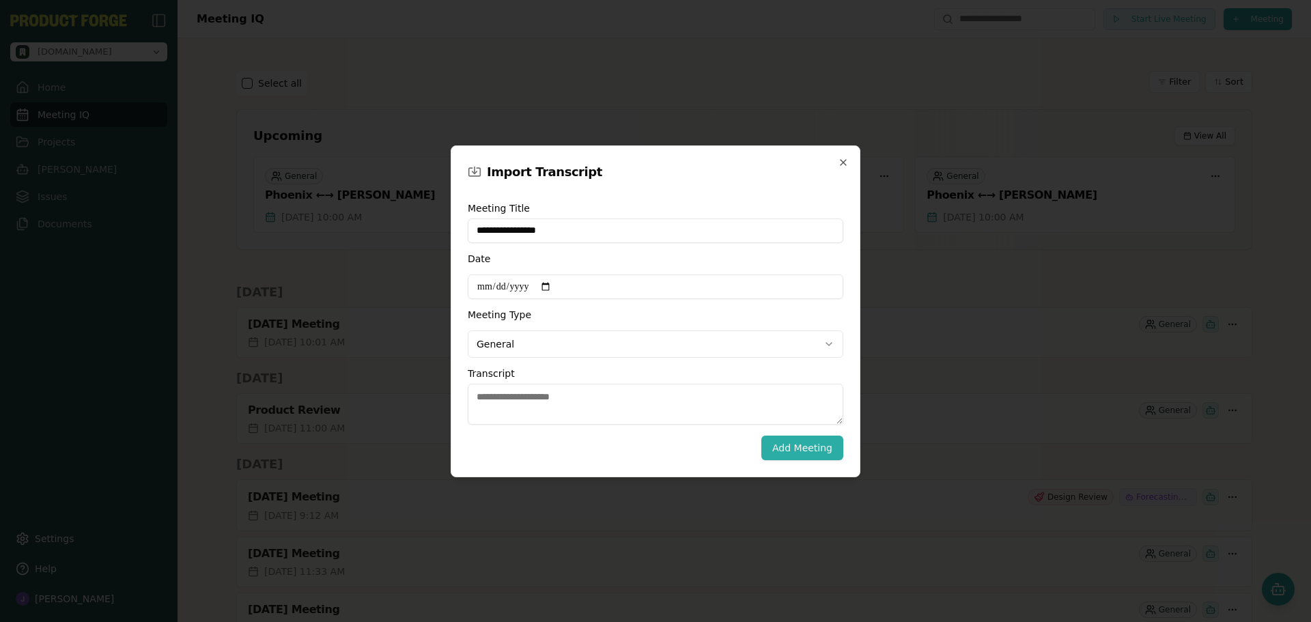
type input "**********"
click at [480, 282] on input "Date" at bounding box center [655, 286] width 375 height 25
click at [557, 281] on input "Date" at bounding box center [655, 286] width 375 height 25
type input "**********"
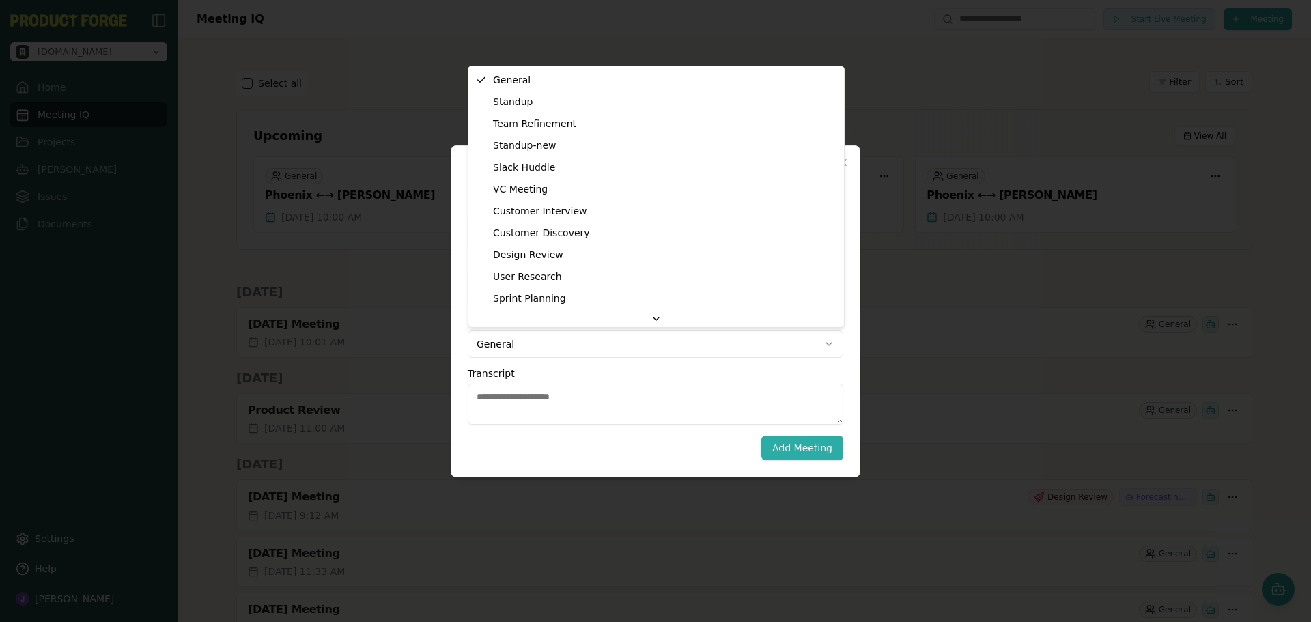
click at [509, 339] on body "[DOMAIN_NAME] Home Meeting IQ Projects [PERSON_NAME] Issues Documents Settings …" at bounding box center [655, 311] width 1311 height 622
select select "**********"
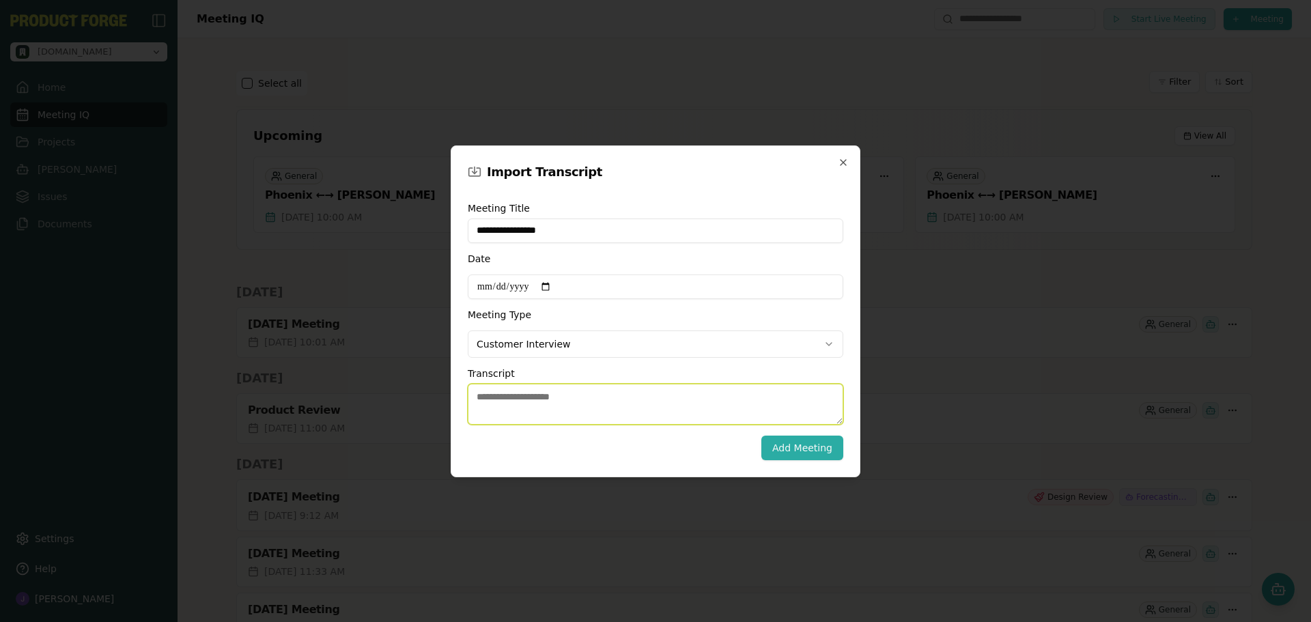
click at [548, 394] on textarea "Transcript" at bounding box center [655, 404] width 375 height 41
paste textarea "**********"
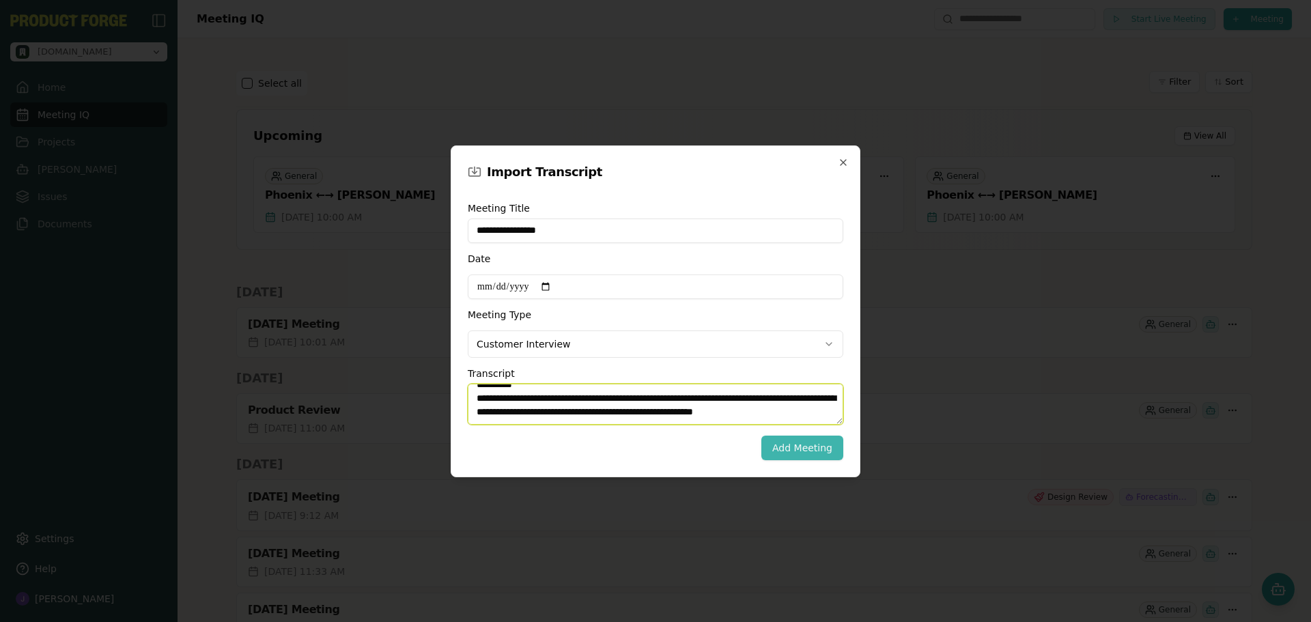
type textarea "**********"
click at [798, 446] on button "Add Meeting" at bounding box center [802, 448] width 82 height 25
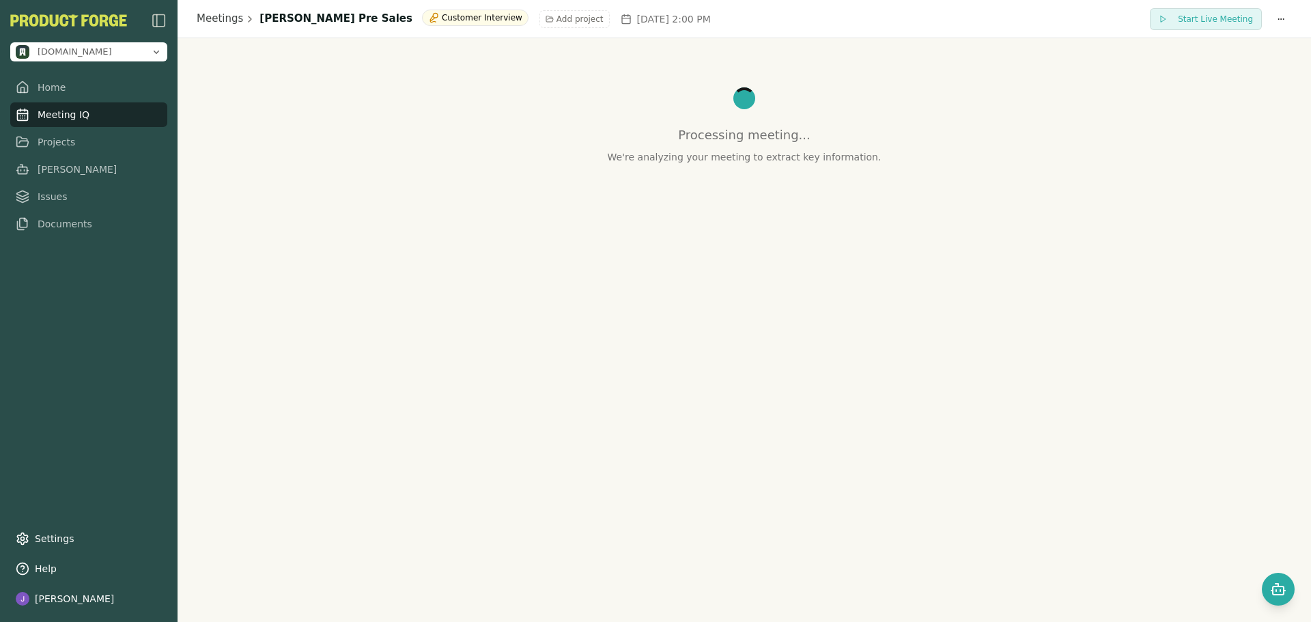
click at [712, 388] on div "Meetings [PERSON_NAME] Pre Sales Customer Interview Add project [DATE] 2:00 PM …" at bounding box center [744, 311] width 1133 height 622
click at [42, 229] on link "Documents" at bounding box center [88, 224] width 157 height 25
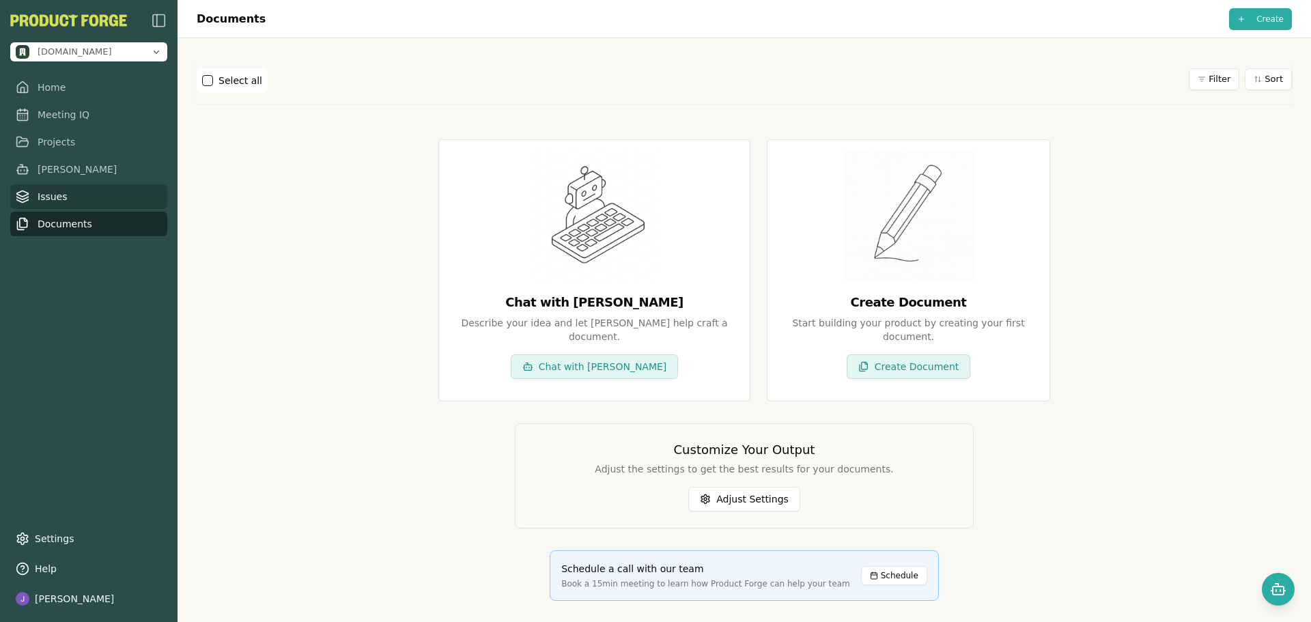
click at [68, 191] on link "Issues" at bounding box center [88, 196] width 157 height 25
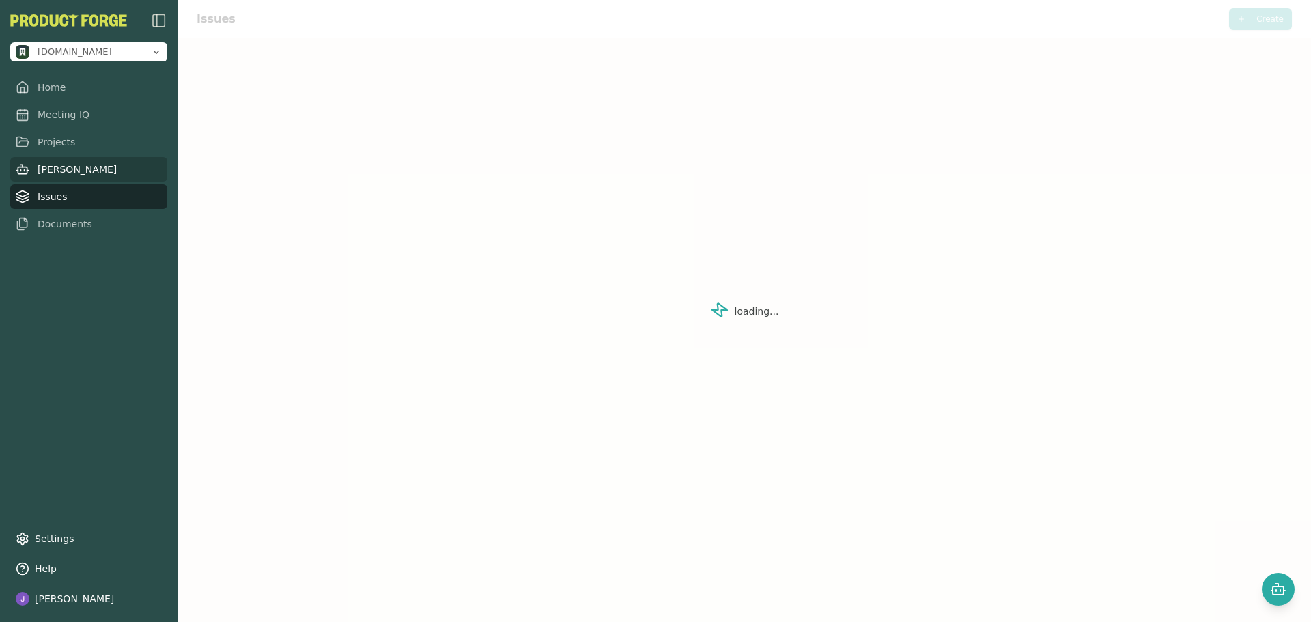
click at [70, 171] on link "[PERSON_NAME]" at bounding box center [88, 169] width 157 height 25
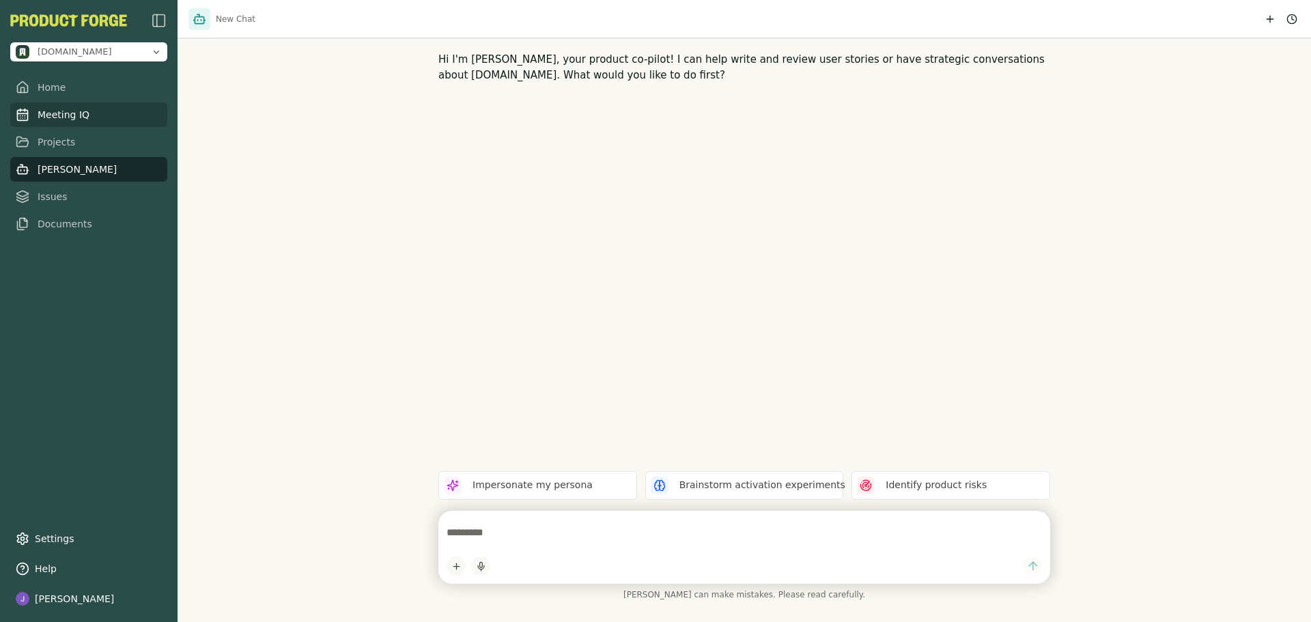
drag, startPoint x: 73, startPoint y: 111, endPoint x: 89, endPoint y: 122, distance: 19.7
click at [73, 111] on link "Meeting IQ" at bounding box center [88, 114] width 157 height 25
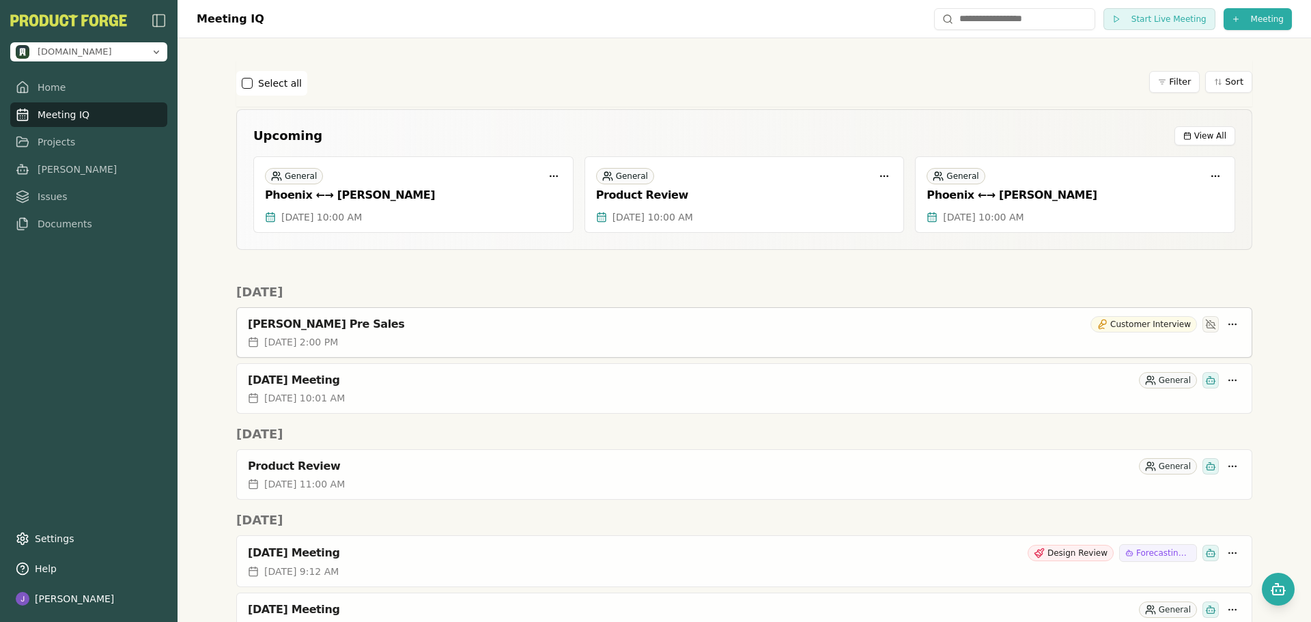
click at [457, 345] on div "[DATE] 2:00 PM" at bounding box center [744, 342] width 993 height 14
